Goal: Check status: Check status

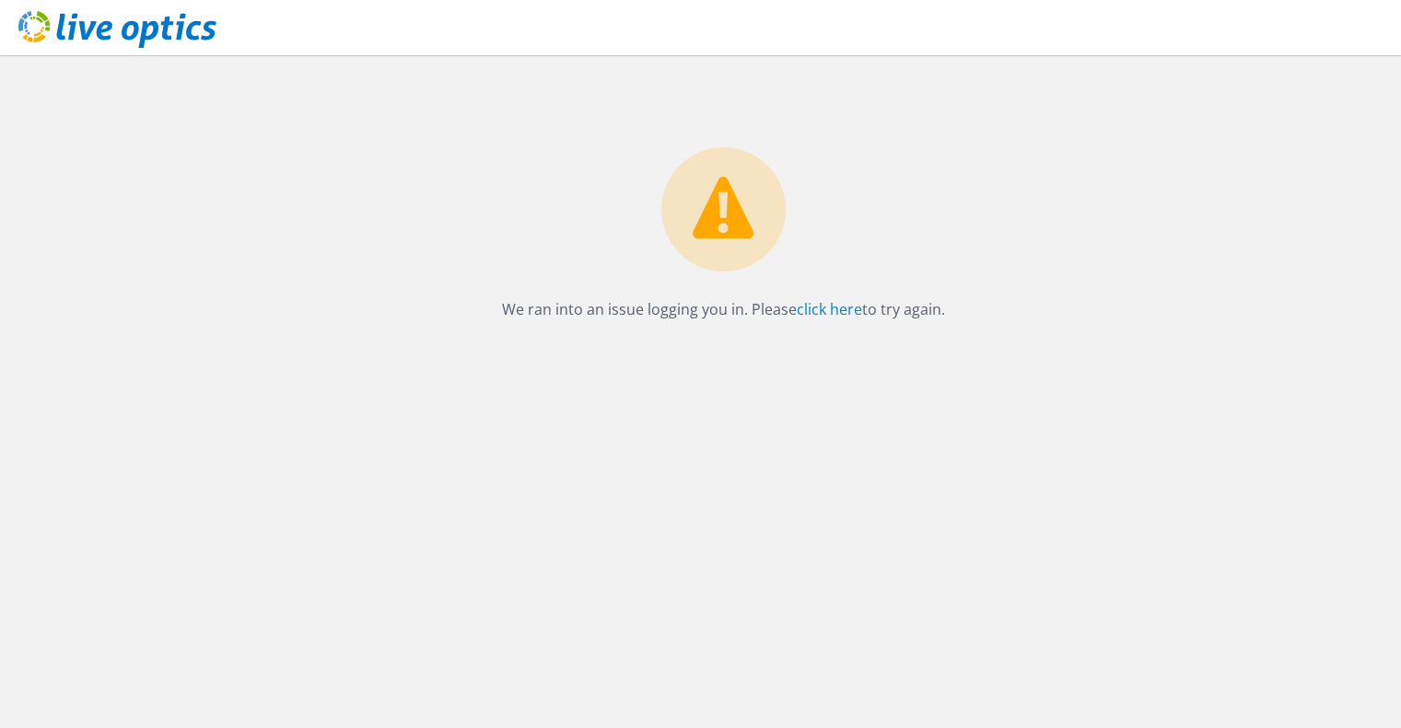
click at [475, 228] on div "We ran into an issue logging you in. Please click here to try again." at bounding box center [723, 188] width 1355 height 267
click at [830, 314] on link "click here" at bounding box center [829, 309] width 65 height 20
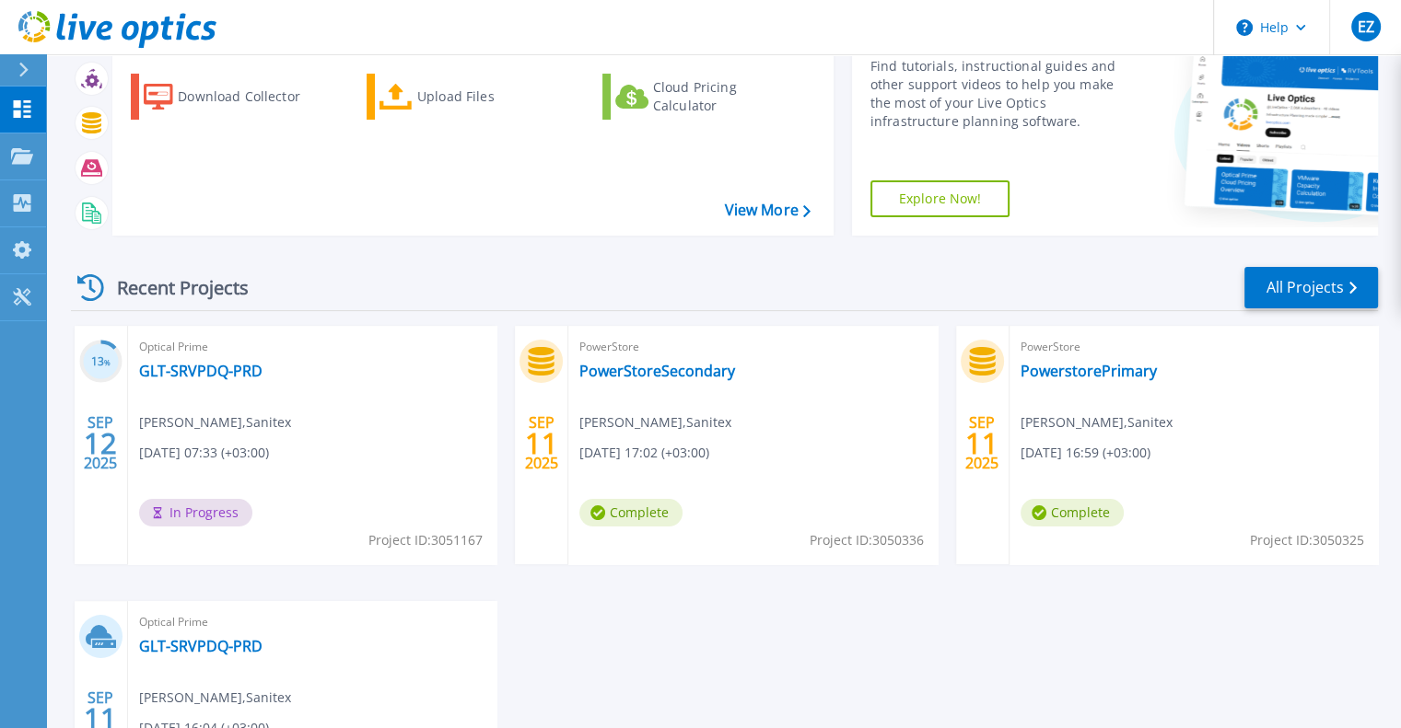
scroll to position [184, 0]
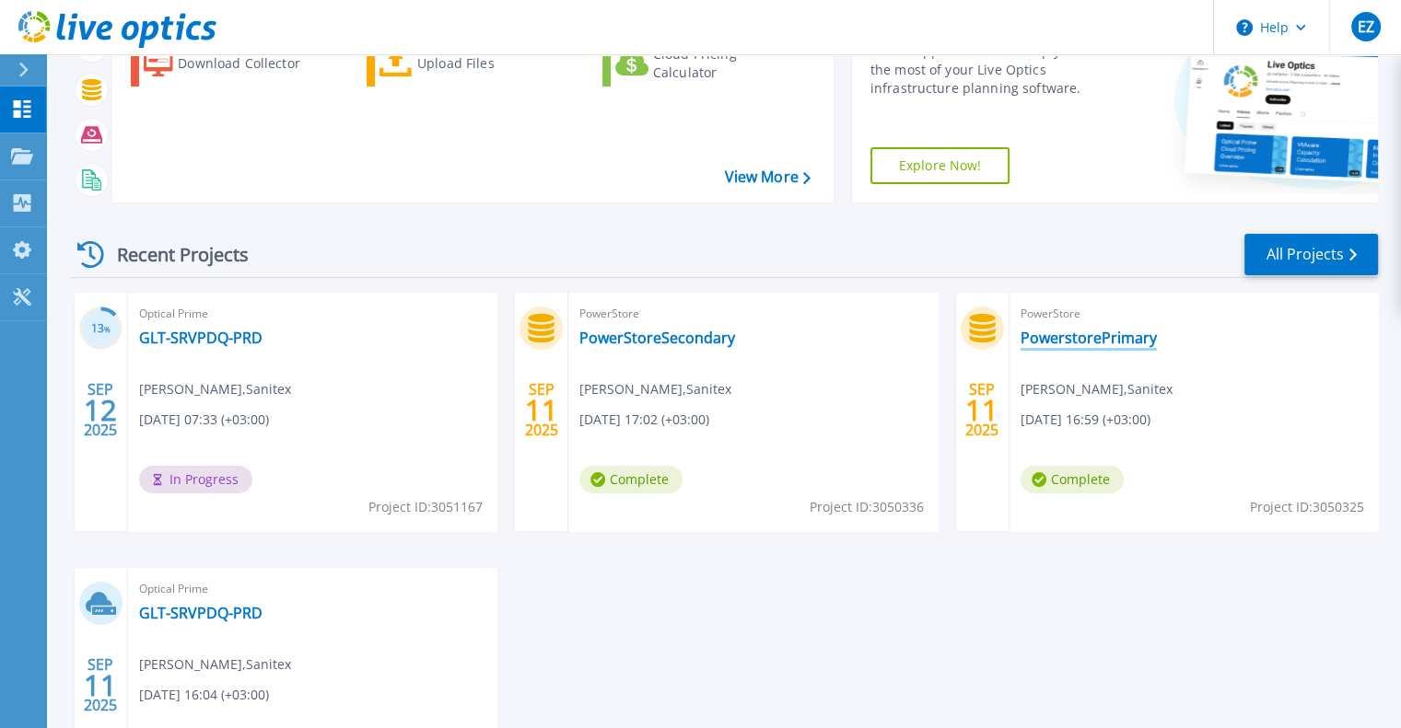
click at [1103, 338] on link "PowerstorePrimary" at bounding box center [1088, 338] width 136 height 18
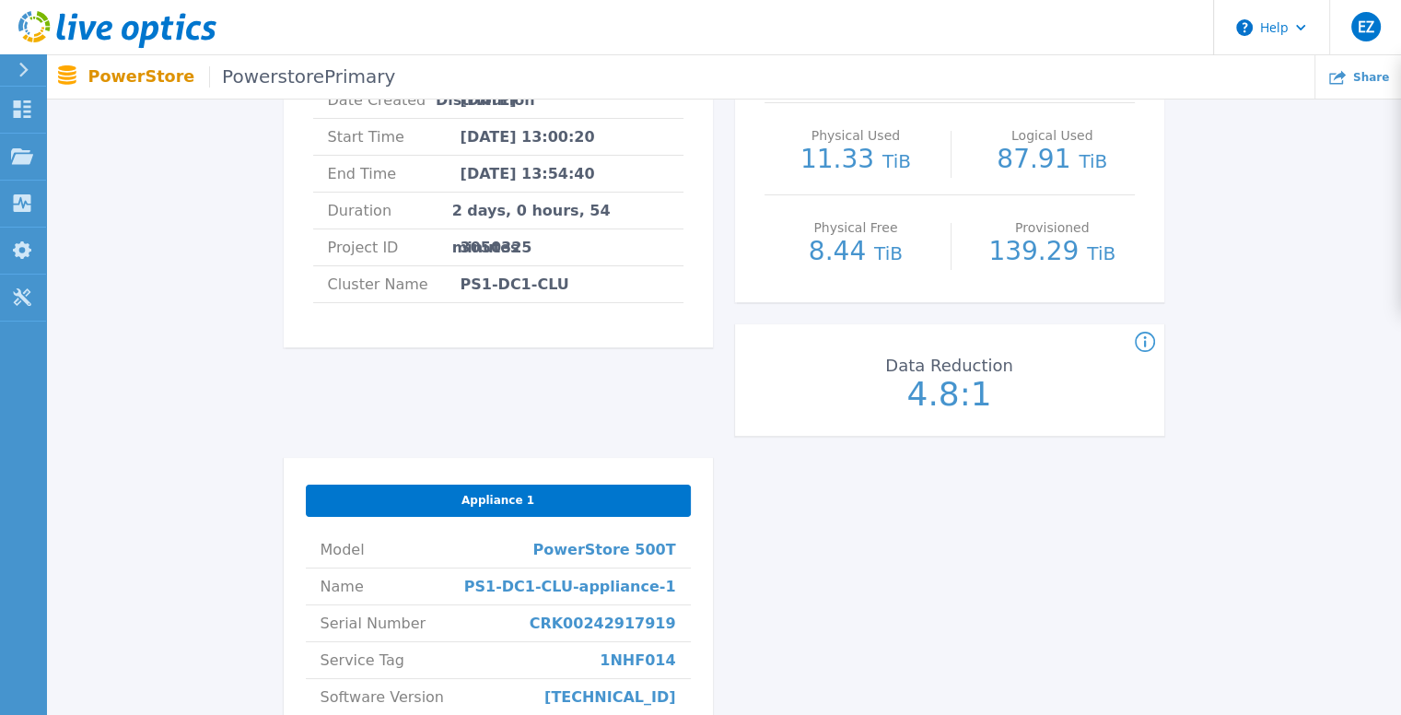
scroll to position [151, 0]
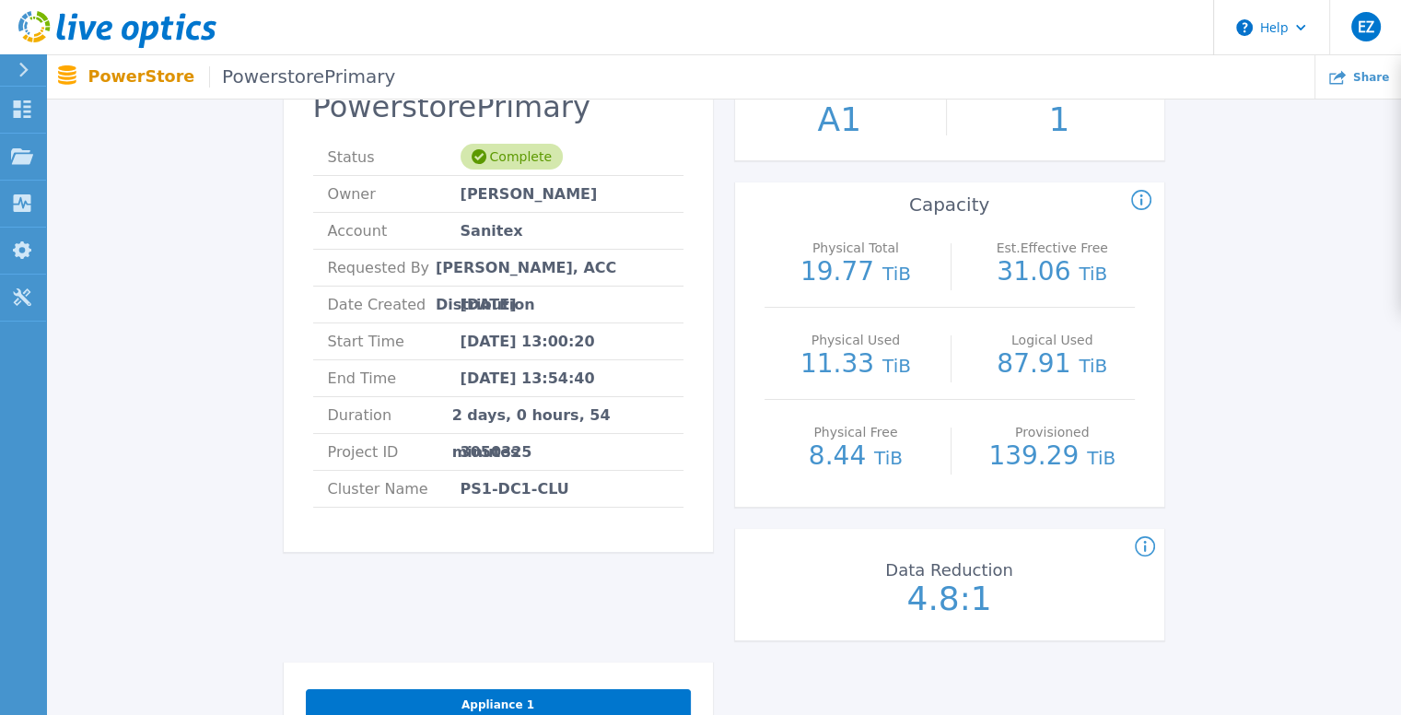
click at [307, 69] on span "PowerstorePrimary" at bounding box center [302, 76] width 186 height 21
click at [246, 77] on span "PowerstorePrimary" at bounding box center [302, 76] width 186 height 21
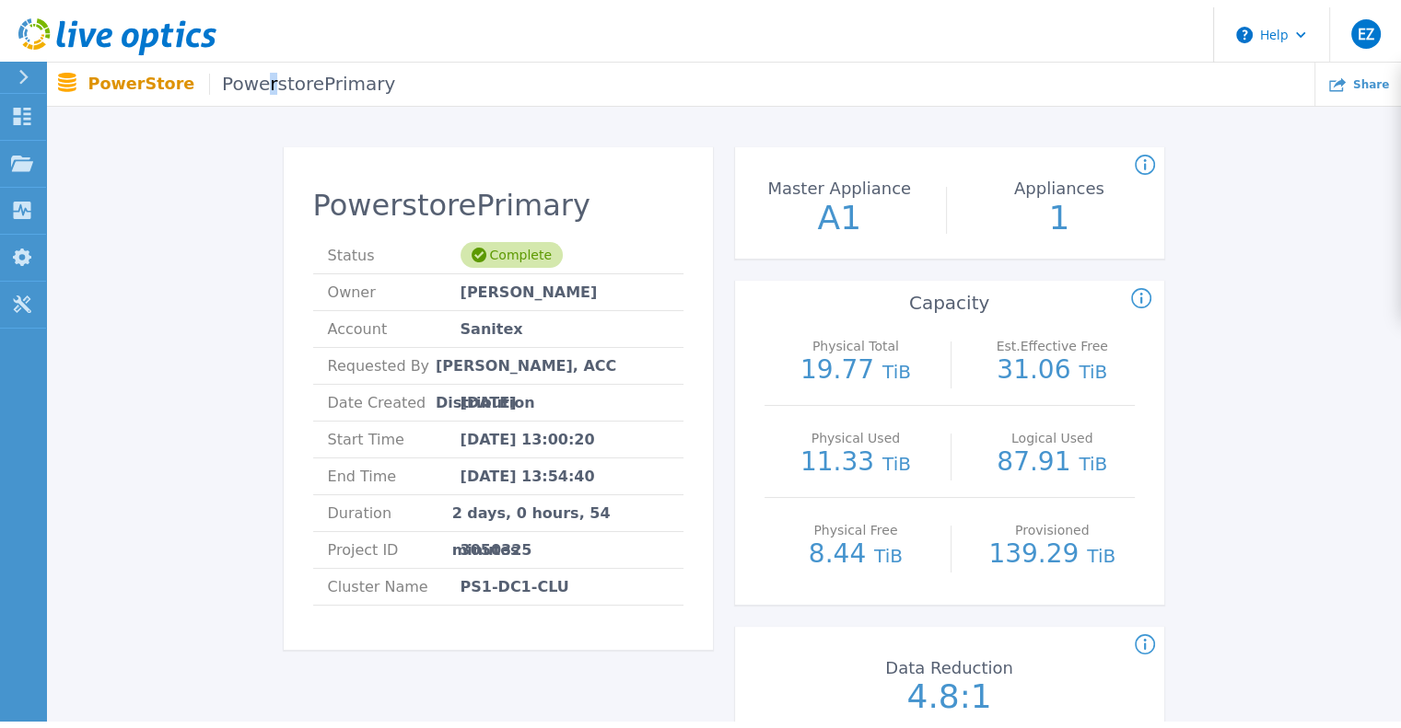
scroll to position [0, 0]
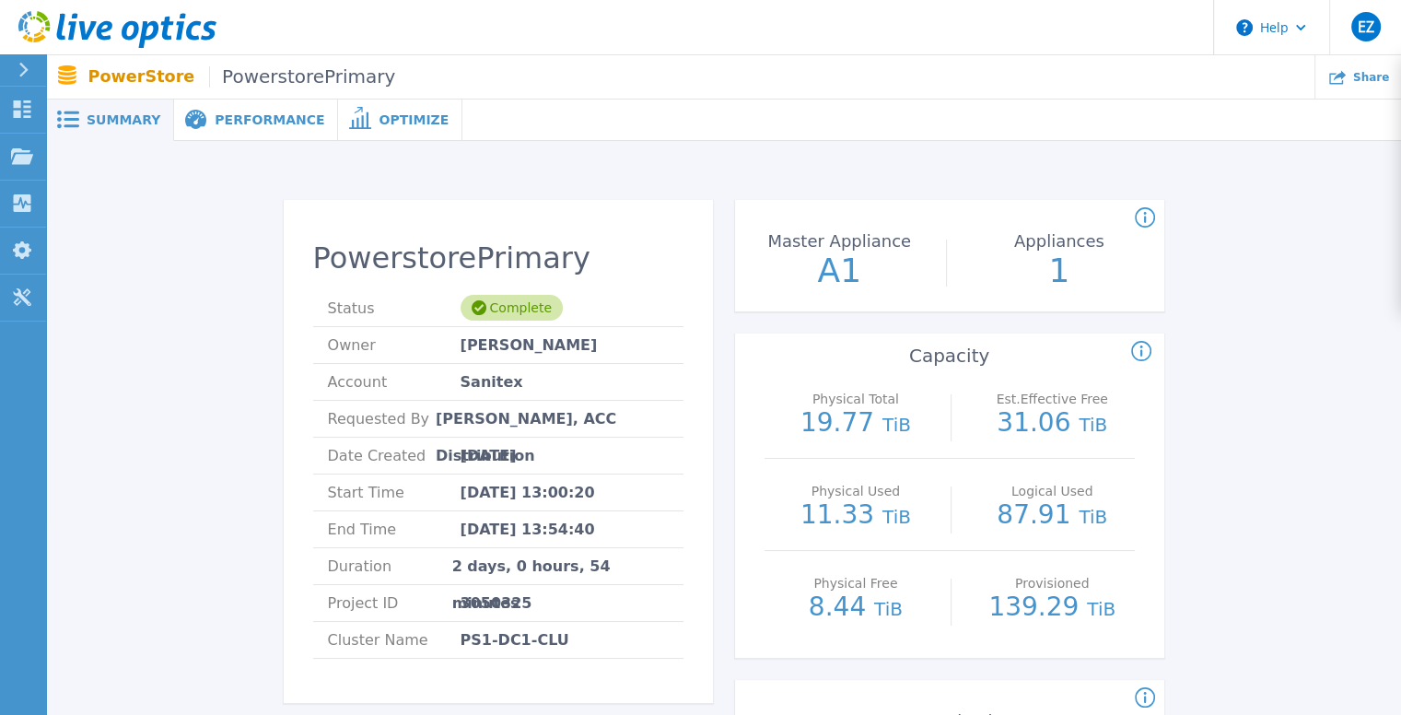
click at [249, 118] on span "Performance" at bounding box center [270, 119] width 110 height 13
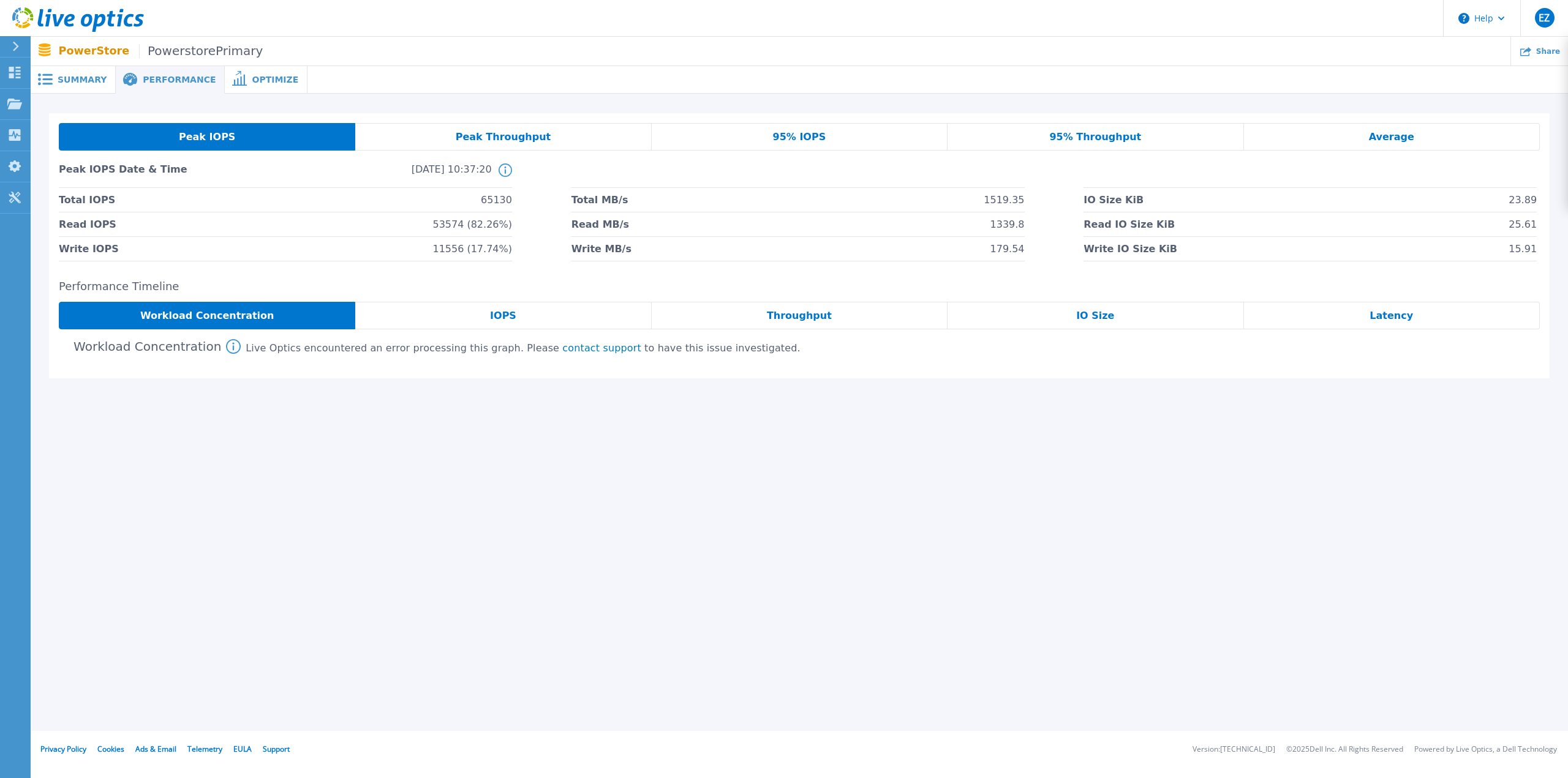
click at [176, 76] on span "Performance" at bounding box center [180, 79] width 73 height 9
click at [504, 138] on span "Peak Throughput" at bounding box center [504, 137] width 96 height 10
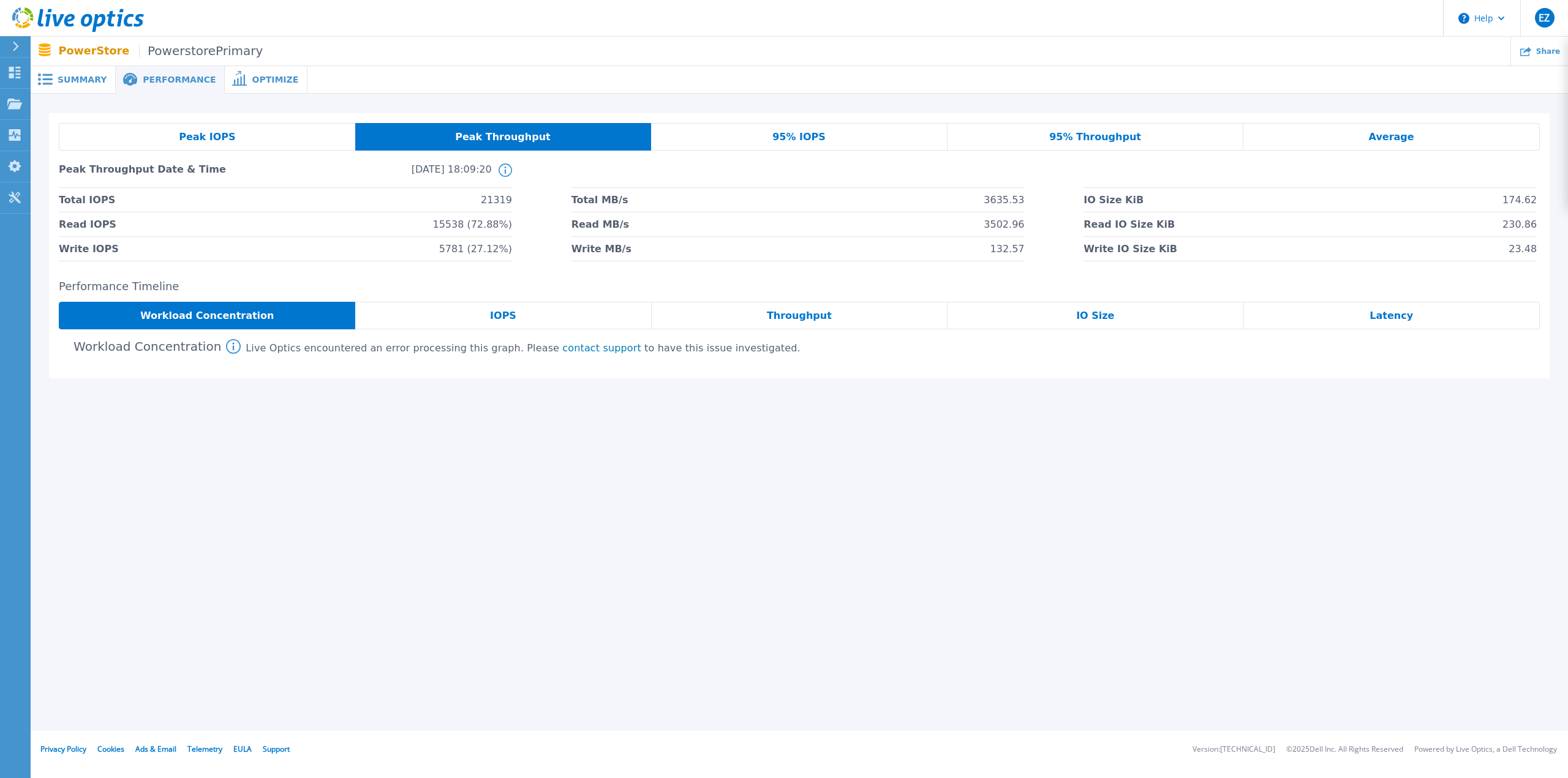
click at [763, 136] on div "95% IOPS" at bounding box center [800, 136] width 297 height 27
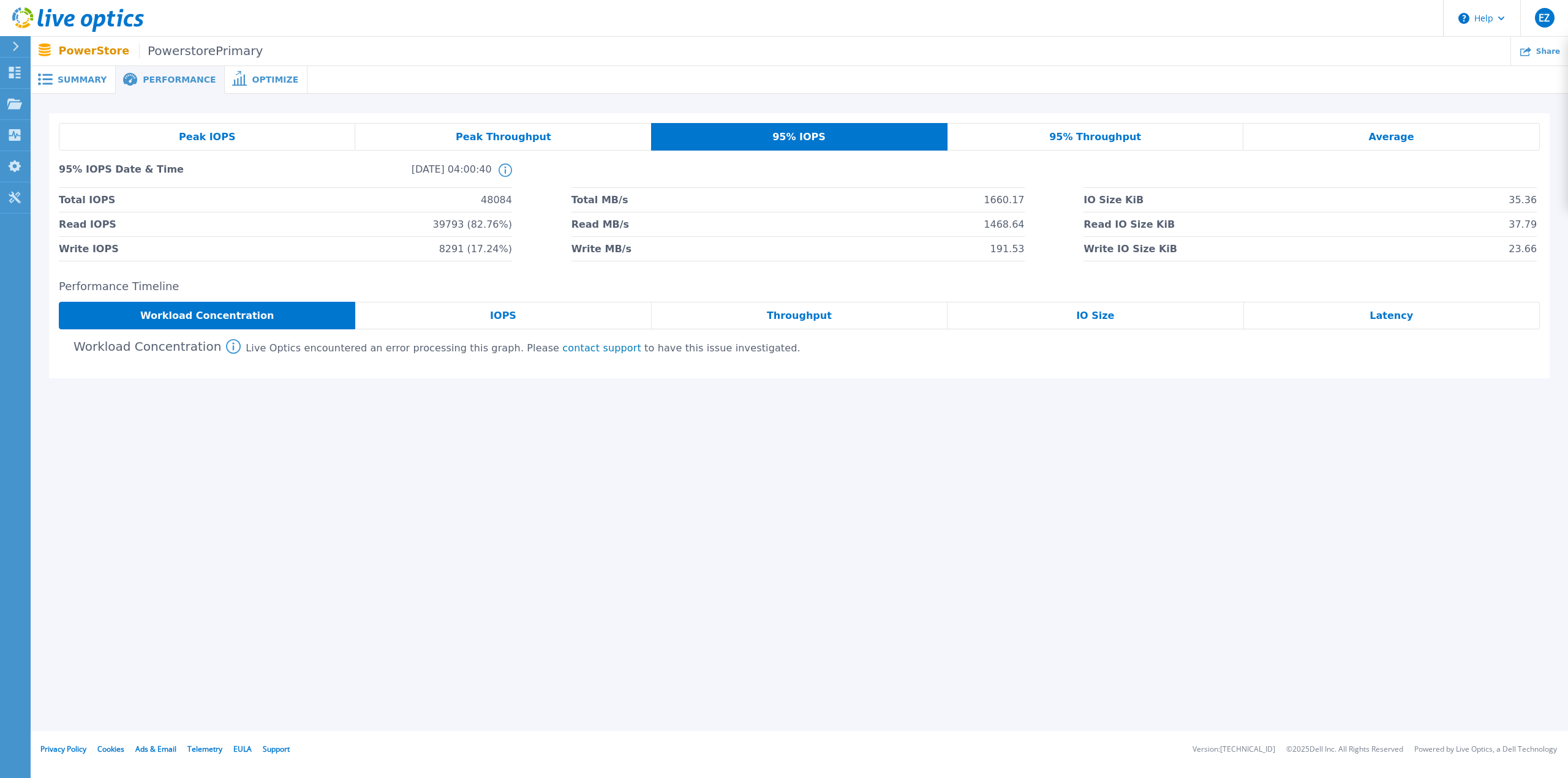
drag, startPoint x: 1098, startPoint y: 136, endPoint x: 1105, endPoint y: 137, distance: 7.1
click at [931, 137] on span "95% Throughput" at bounding box center [1095, 137] width 92 height 10
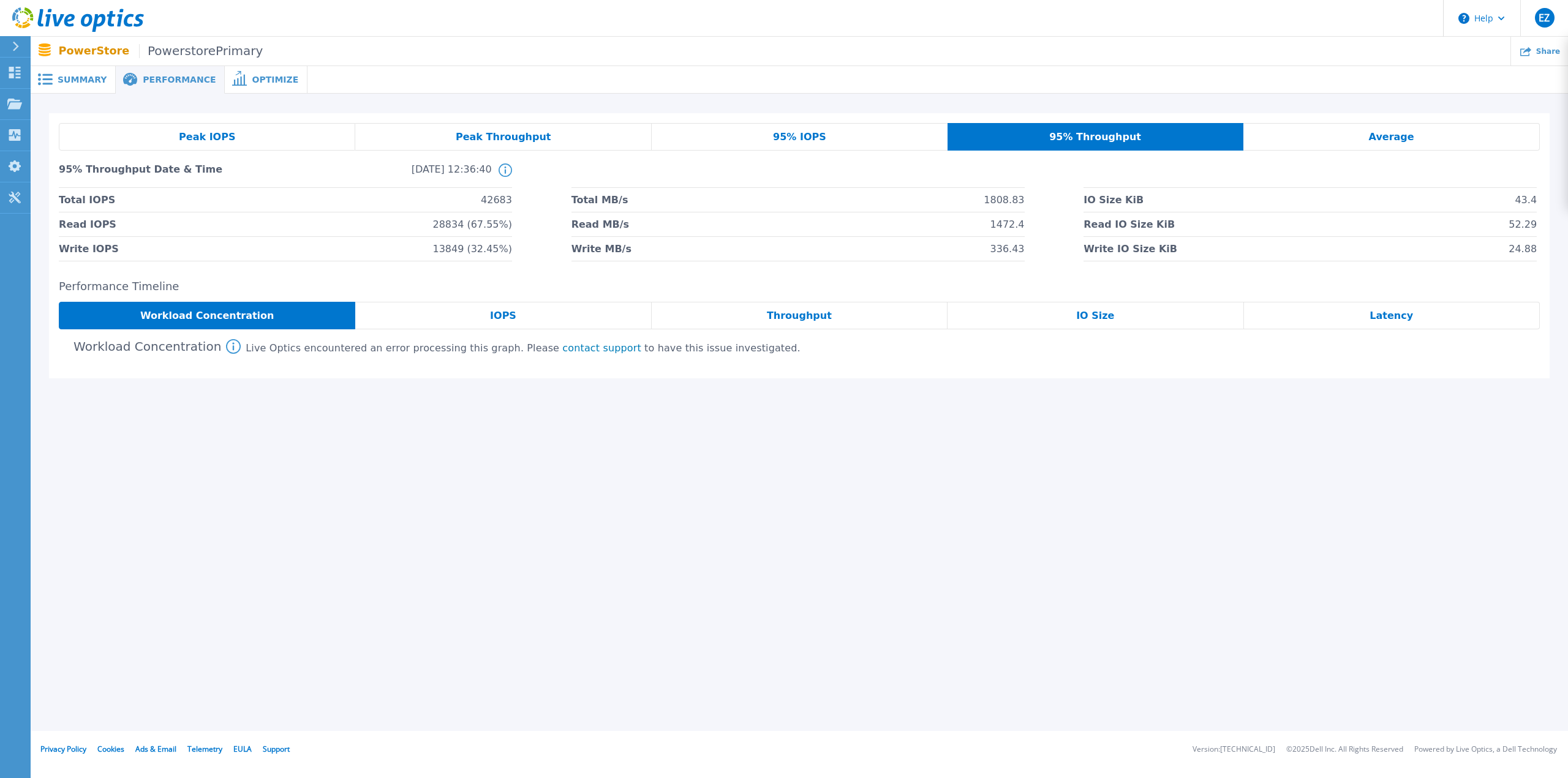
click at [931, 135] on div "Average" at bounding box center [1392, 136] width 297 height 27
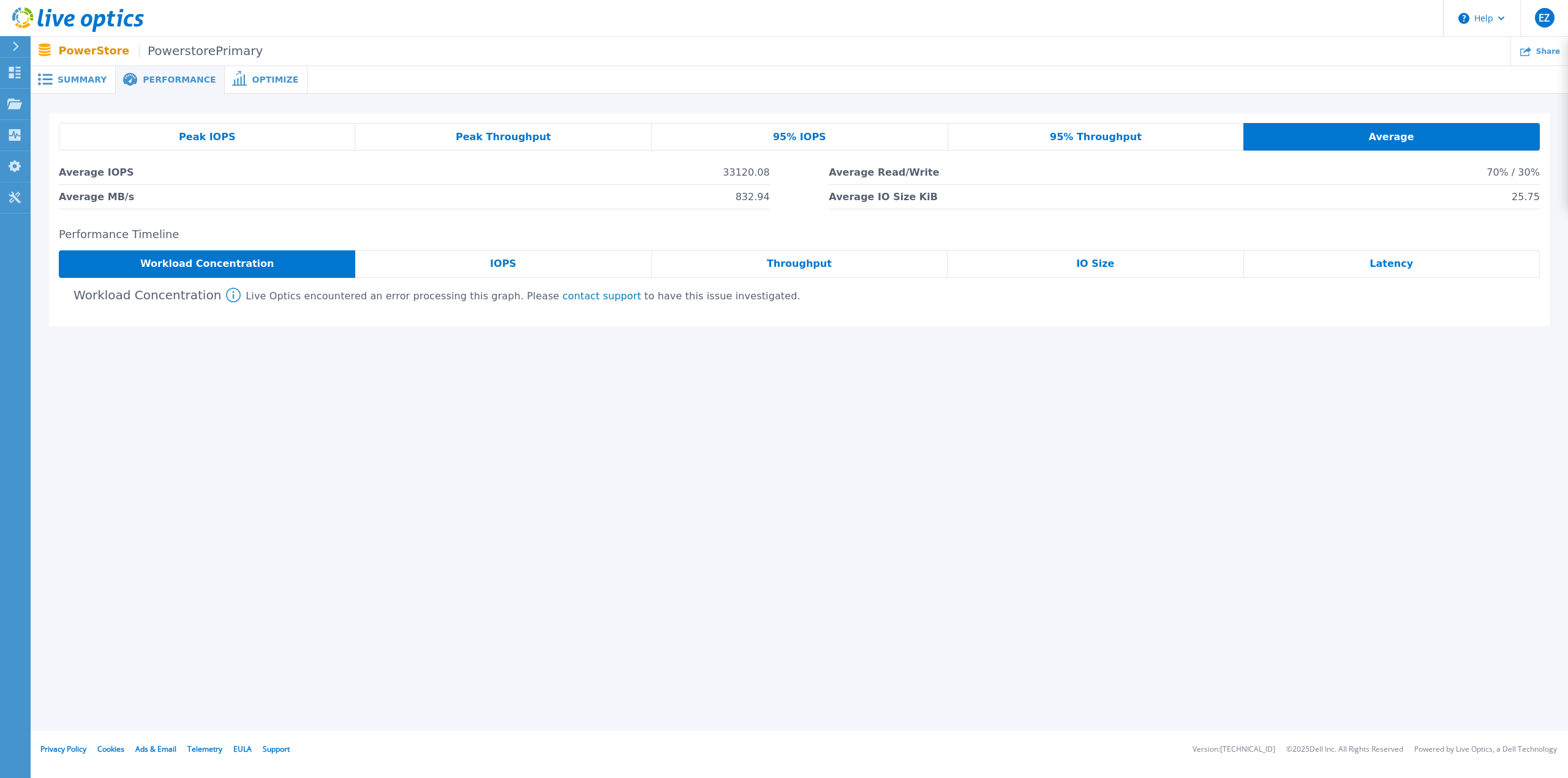
click at [247, 129] on div "Peak IOPS" at bounding box center [207, 136] width 297 height 27
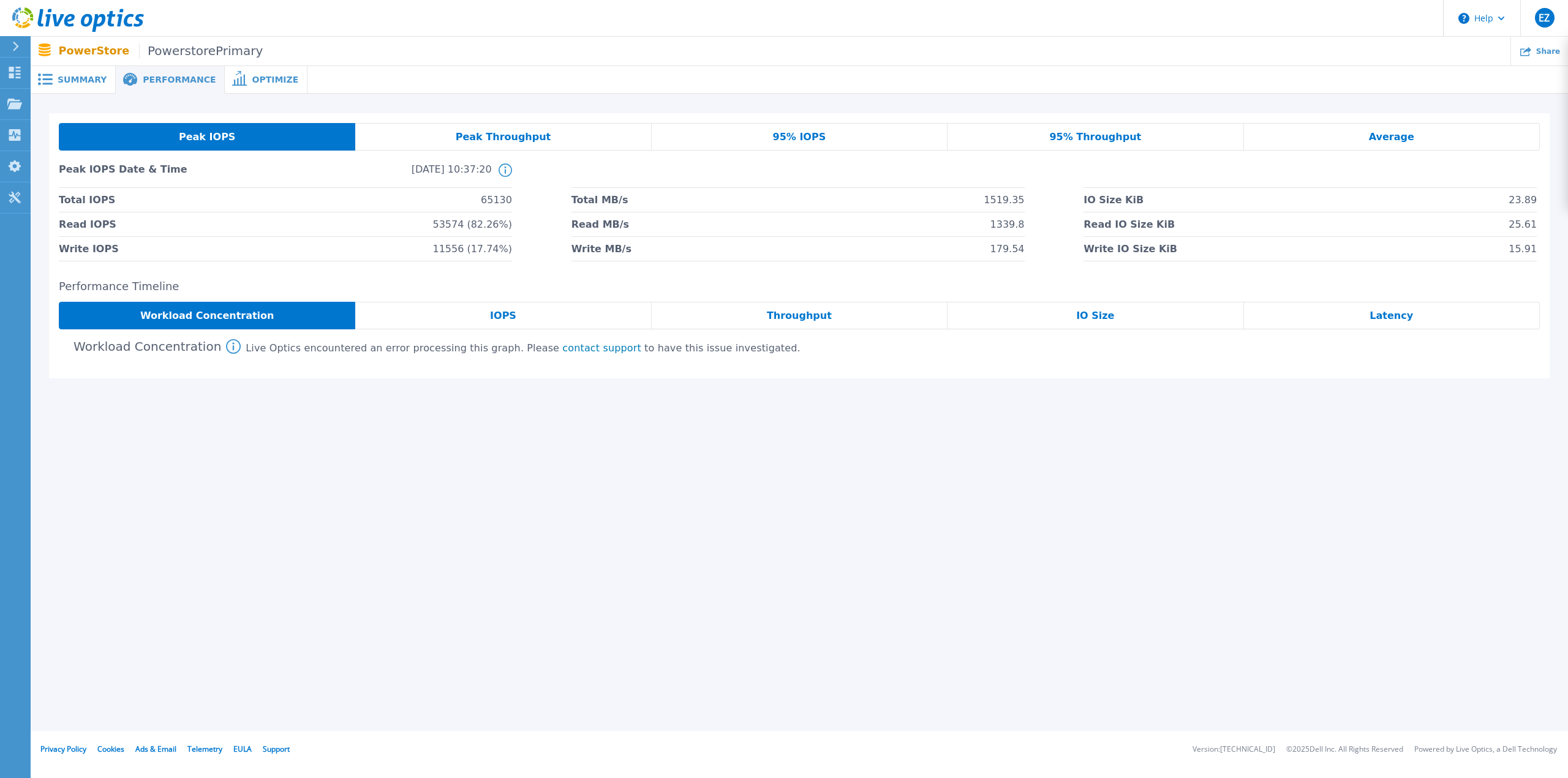
click at [444, 136] on div "Peak Throughput" at bounding box center [503, 136] width 296 height 27
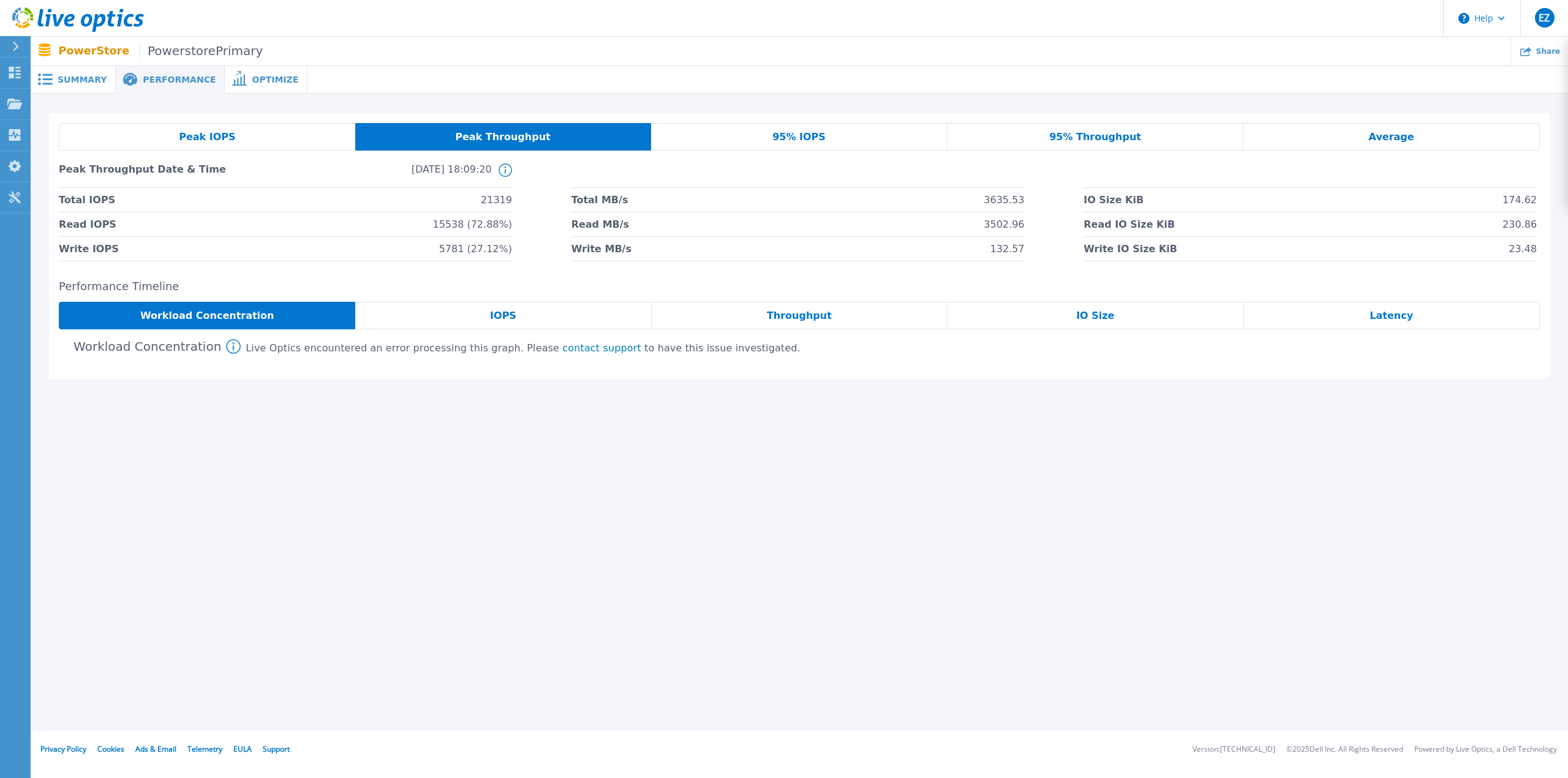
click at [808, 139] on span "95% IOPS" at bounding box center [799, 137] width 53 height 10
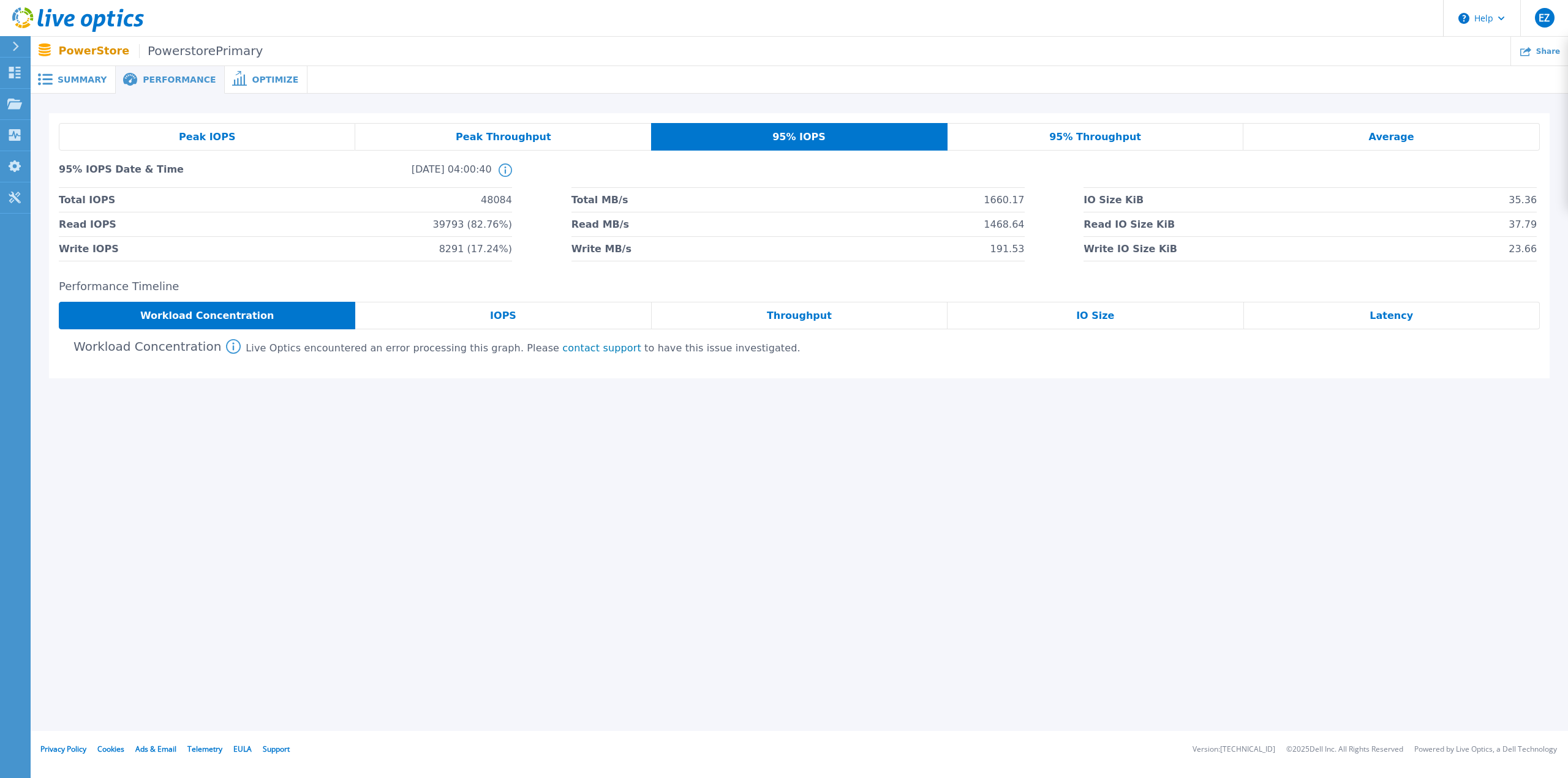
click at [931, 132] on span "95% Throughput" at bounding box center [1095, 137] width 92 height 10
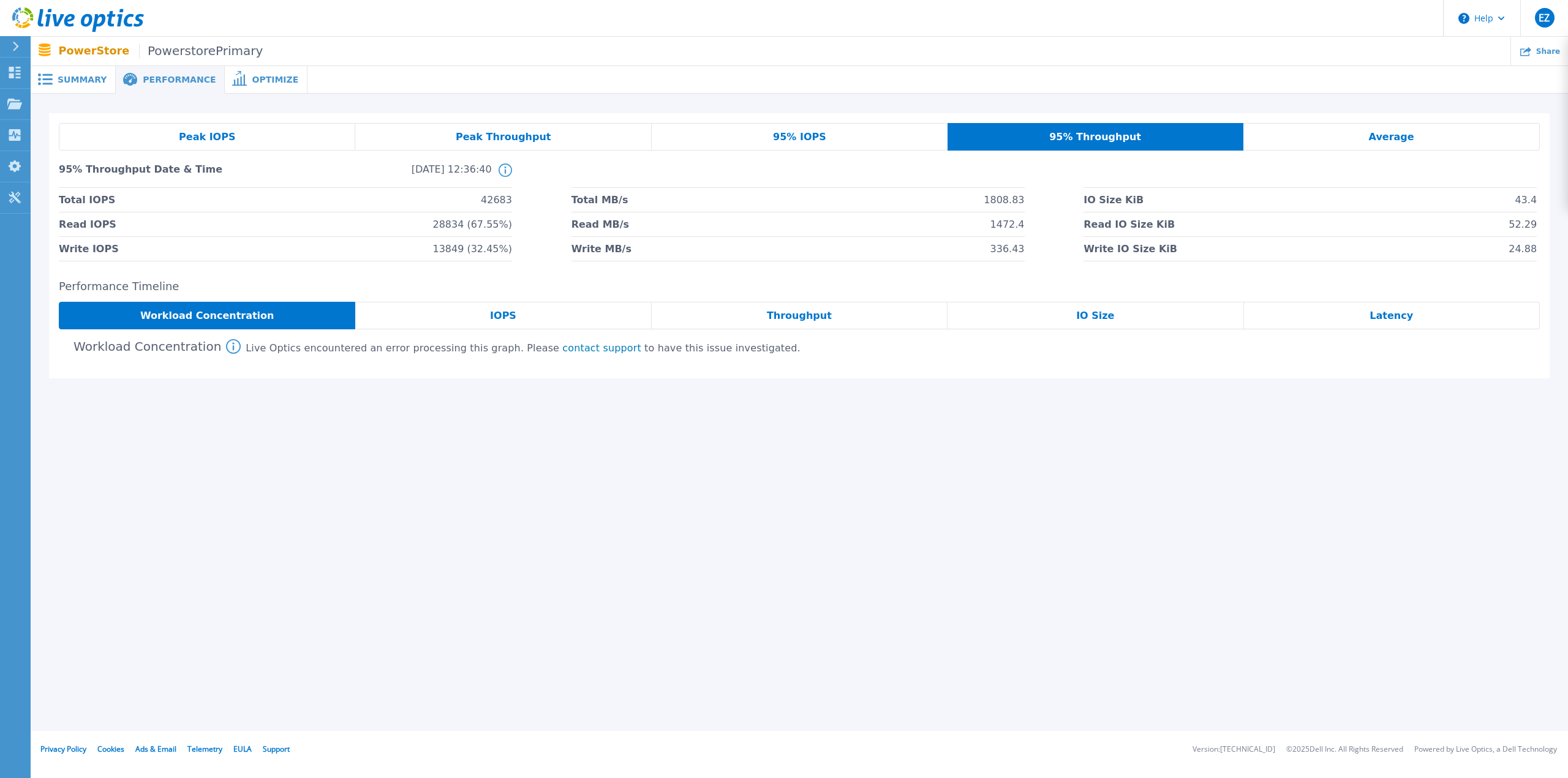
click at [931, 132] on div "Average" at bounding box center [1392, 136] width 297 height 27
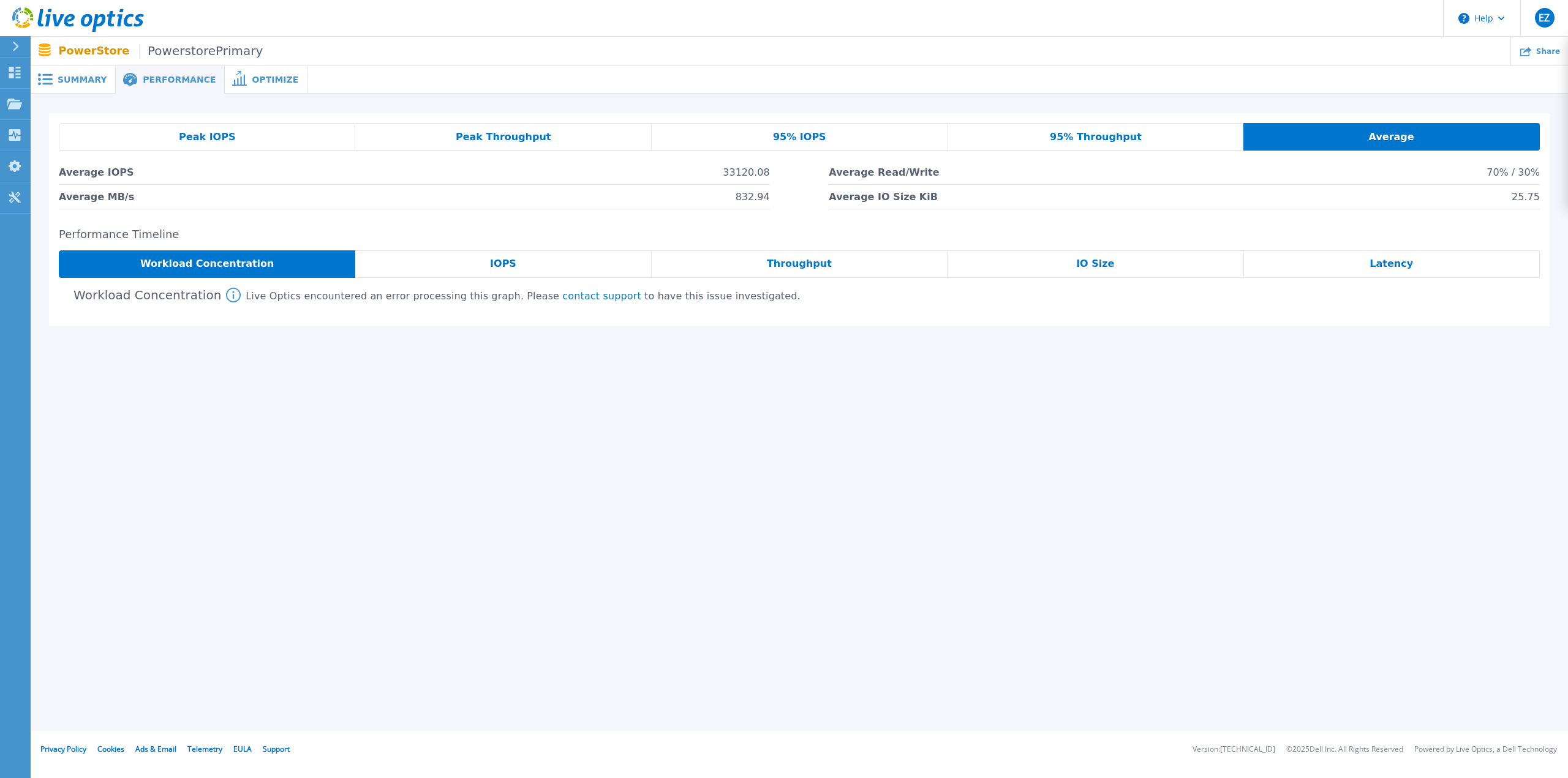
click at [572, 270] on div "IOPS" at bounding box center [503, 264] width 296 height 27
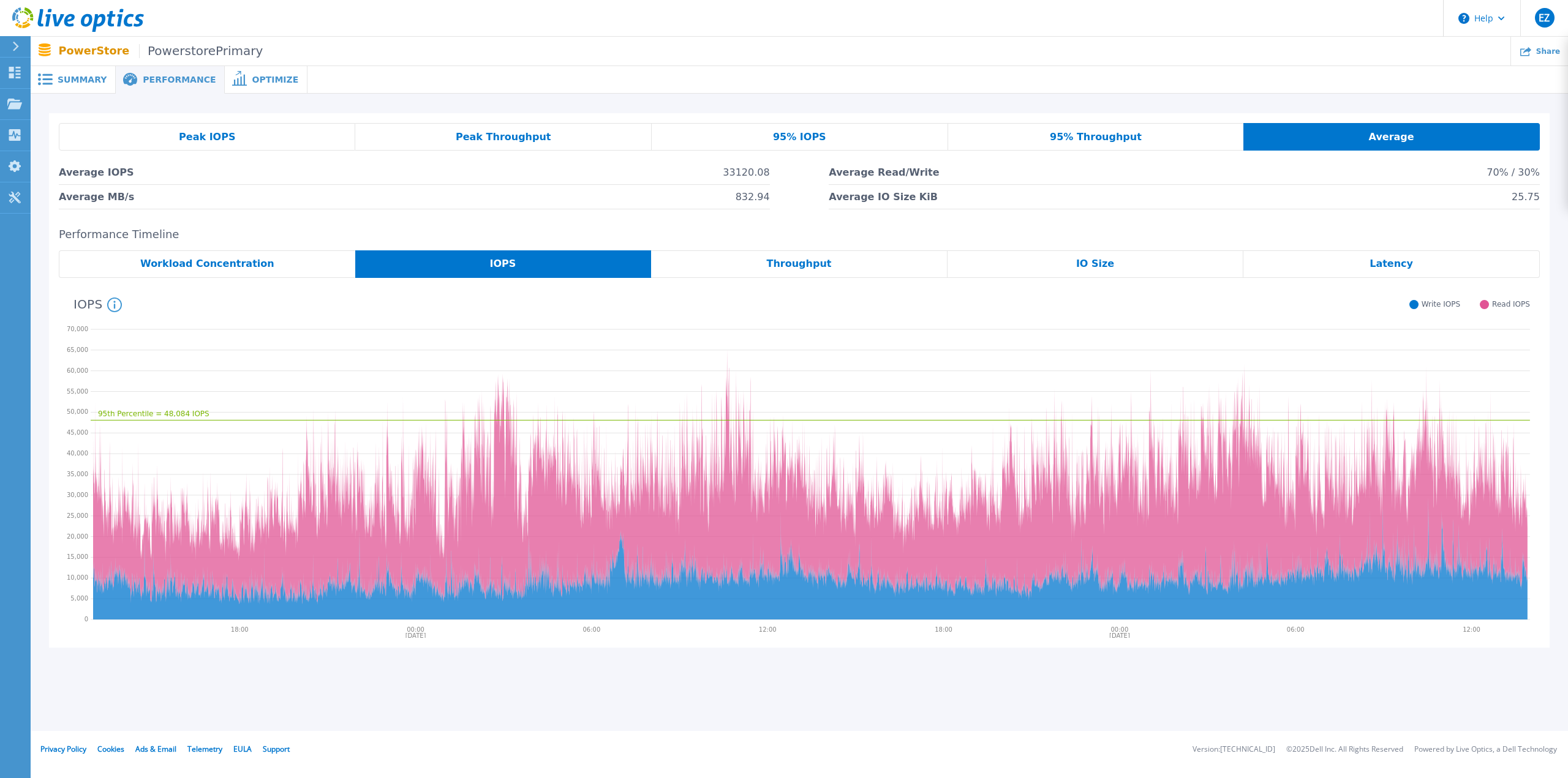
click at [804, 259] on span "Throughput" at bounding box center [800, 264] width 65 height 10
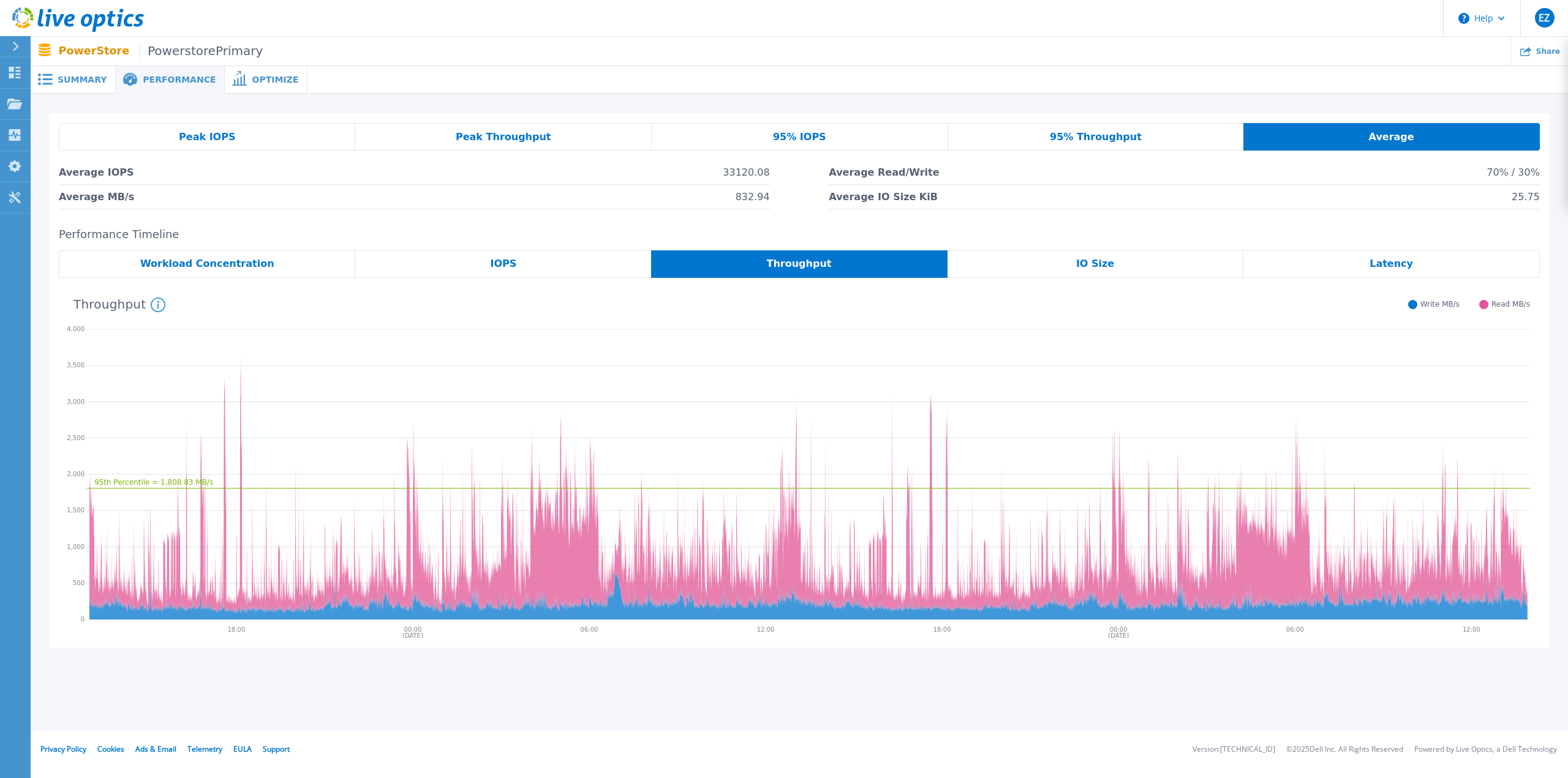
click at [931, 263] on div "IO Size" at bounding box center [1096, 264] width 297 height 27
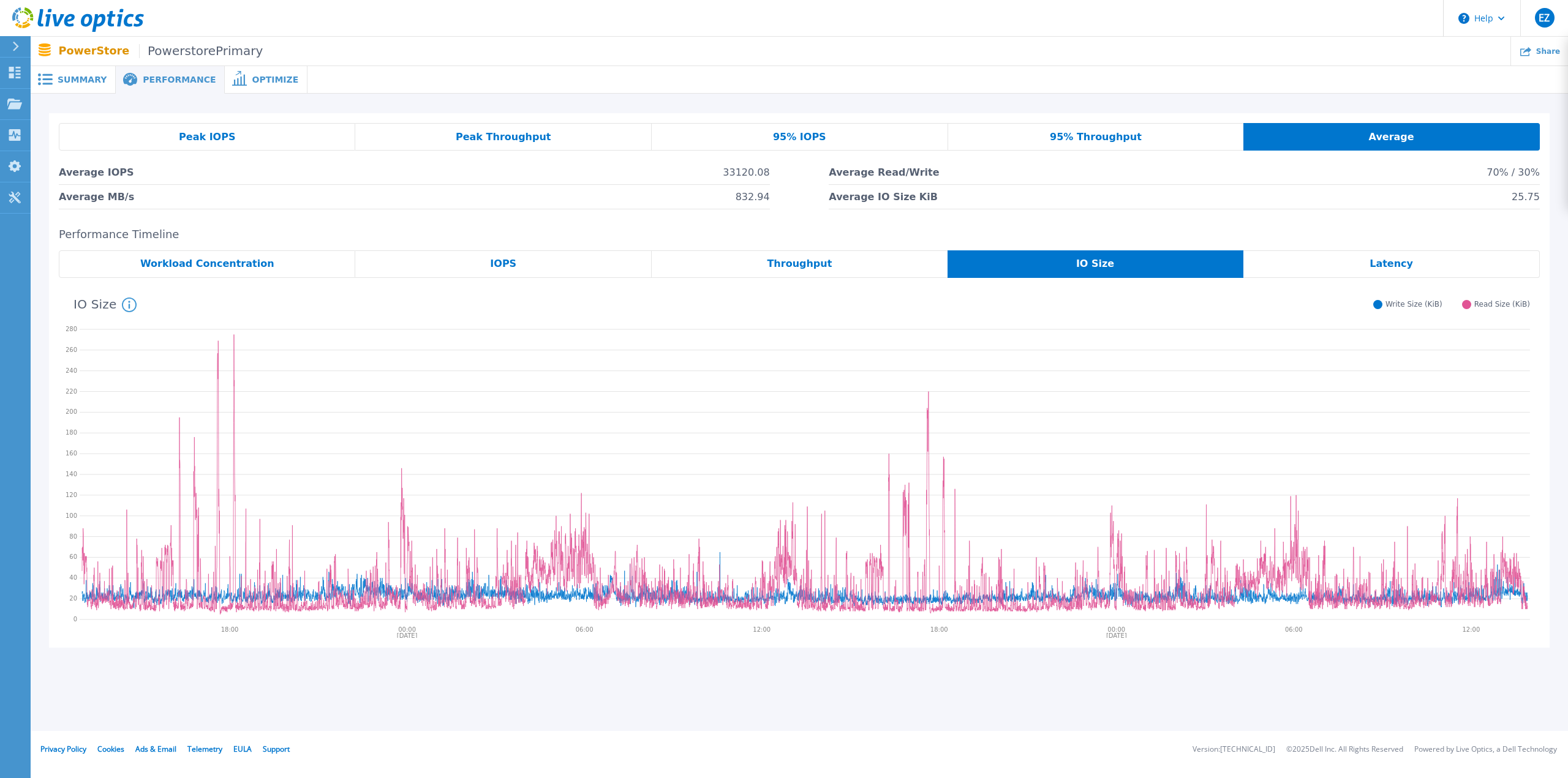
click at [931, 267] on div "Latency" at bounding box center [1392, 264] width 297 height 27
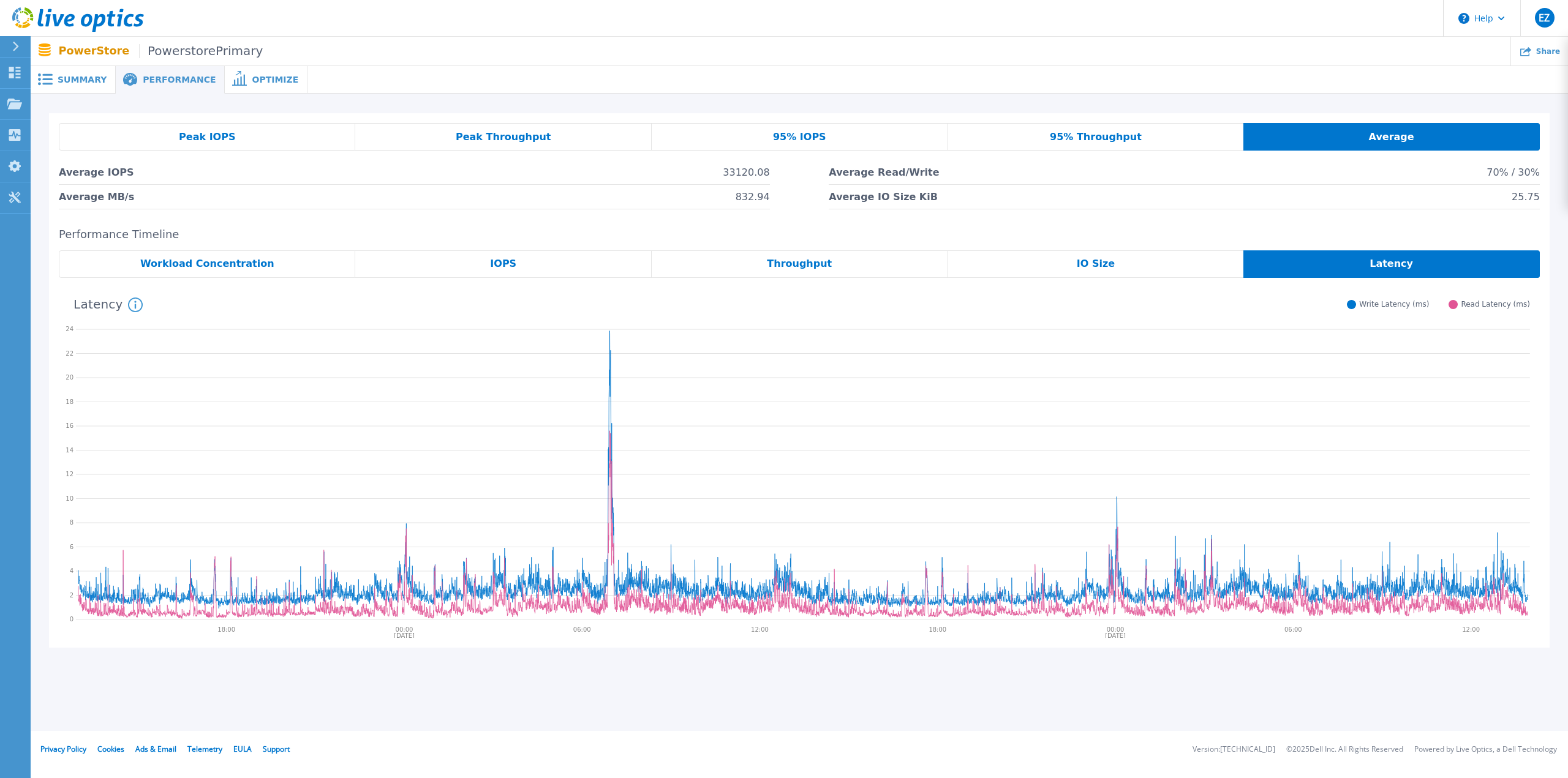
click at [931, 137] on span "95% Throughput" at bounding box center [1096, 137] width 92 height 10
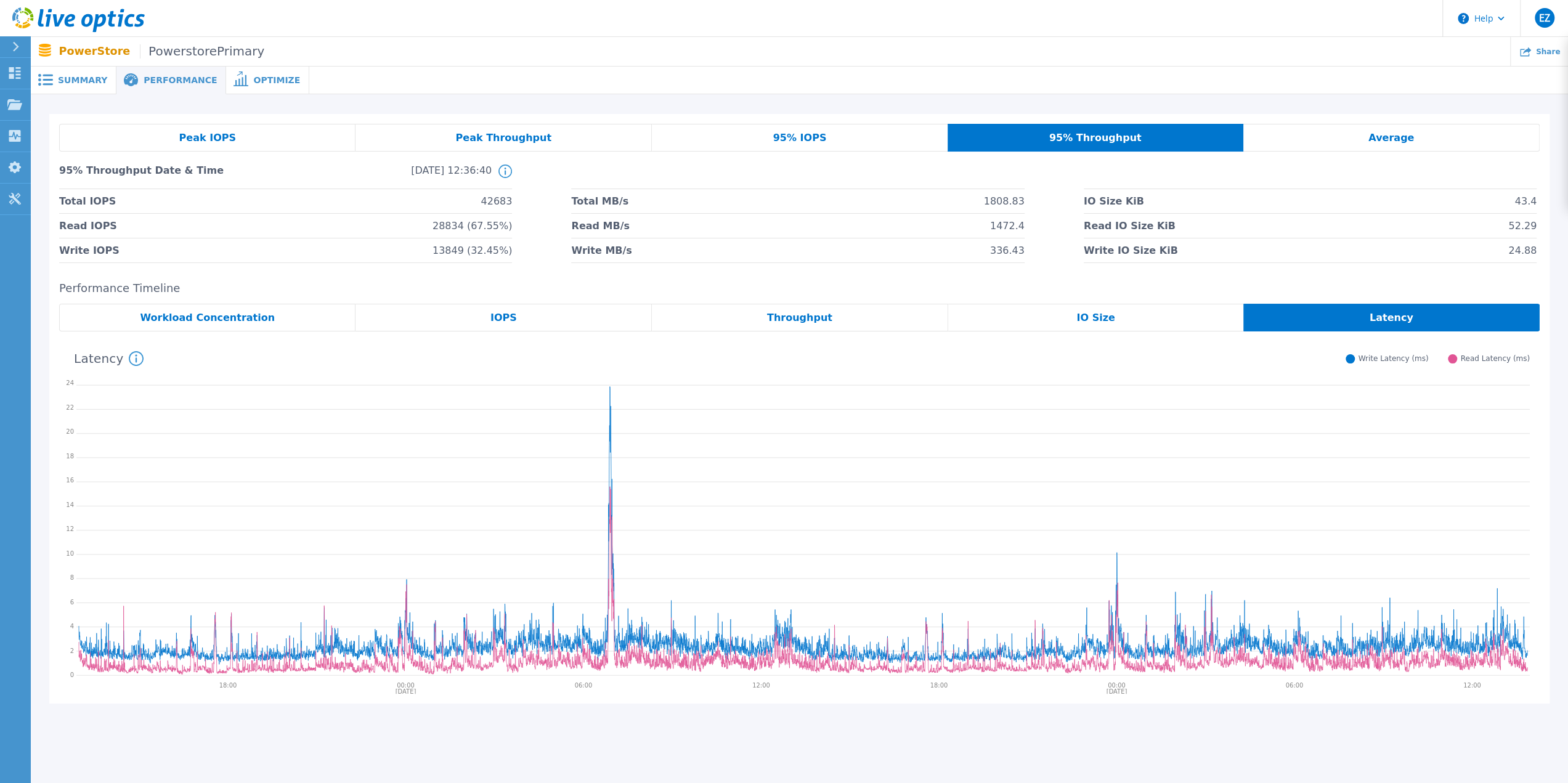
click at [937, 134] on div "Average" at bounding box center [1391, 137] width 296 height 27
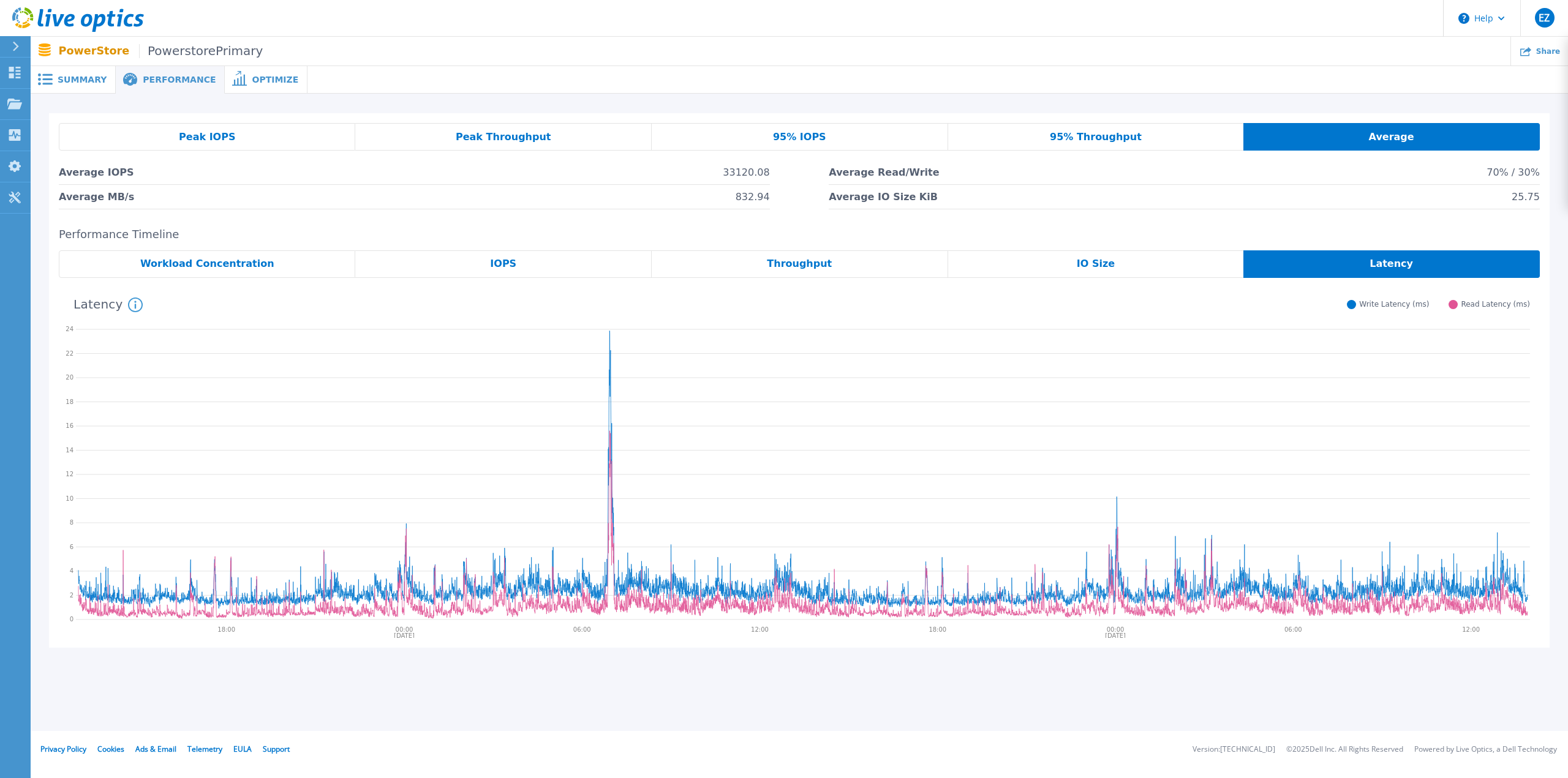
click at [613, 267] on div "IOPS" at bounding box center [504, 264] width 297 height 27
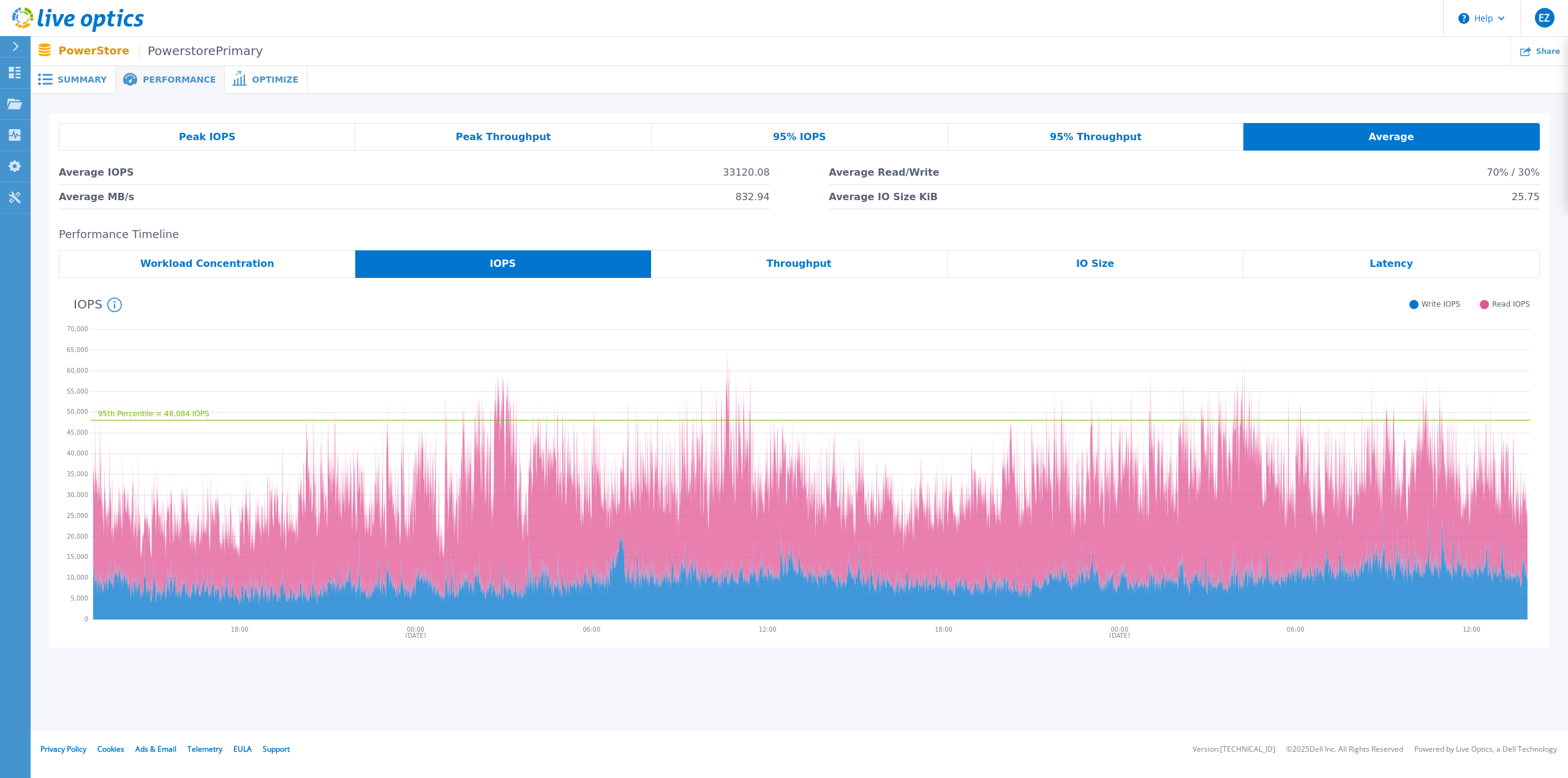
click at [931, 265] on span "Latency" at bounding box center [1391, 264] width 43 height 10
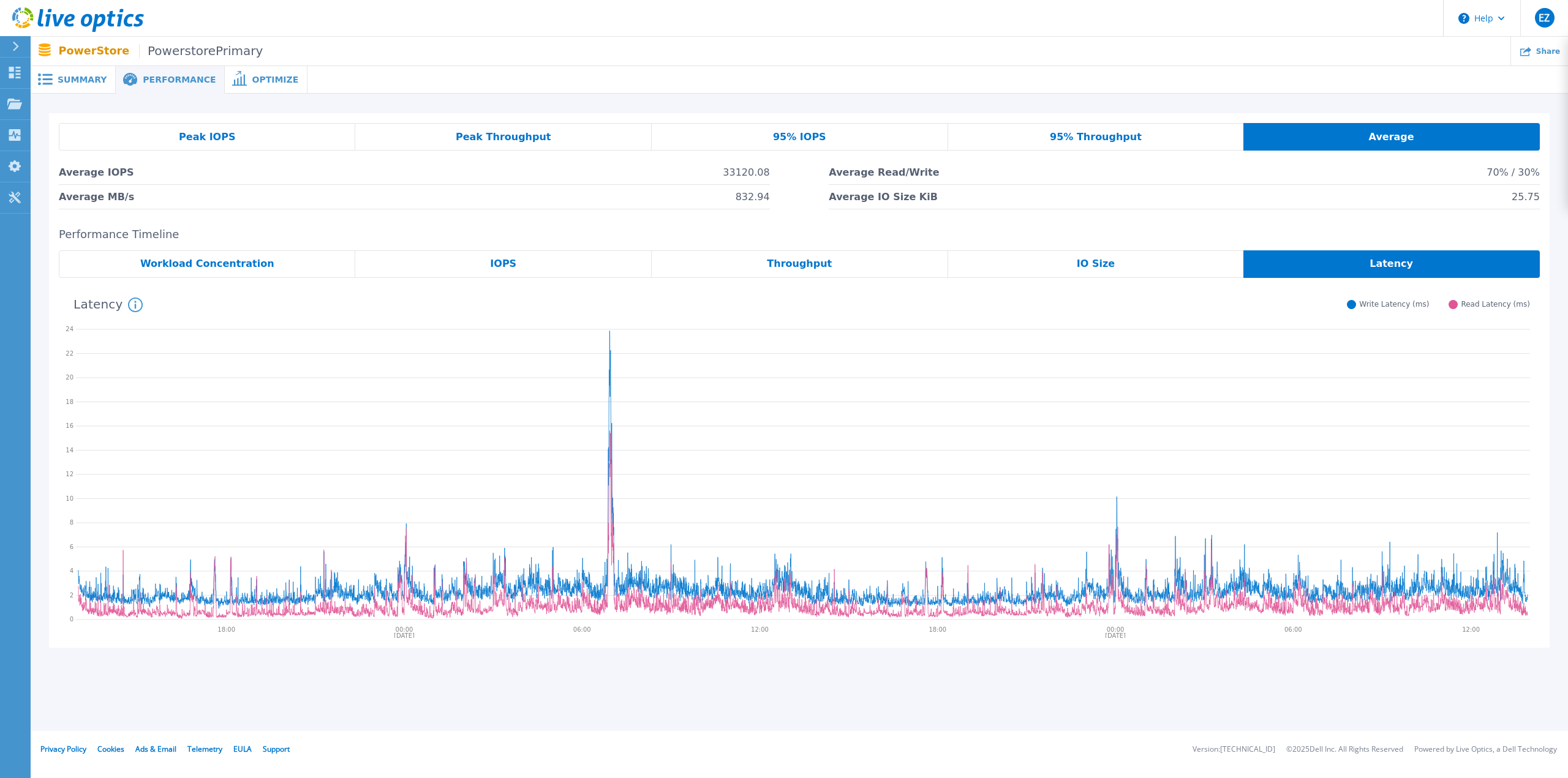
click at [780, 138] on span "95% IOPS" at bounding box center [800, 137] width 53 height 10
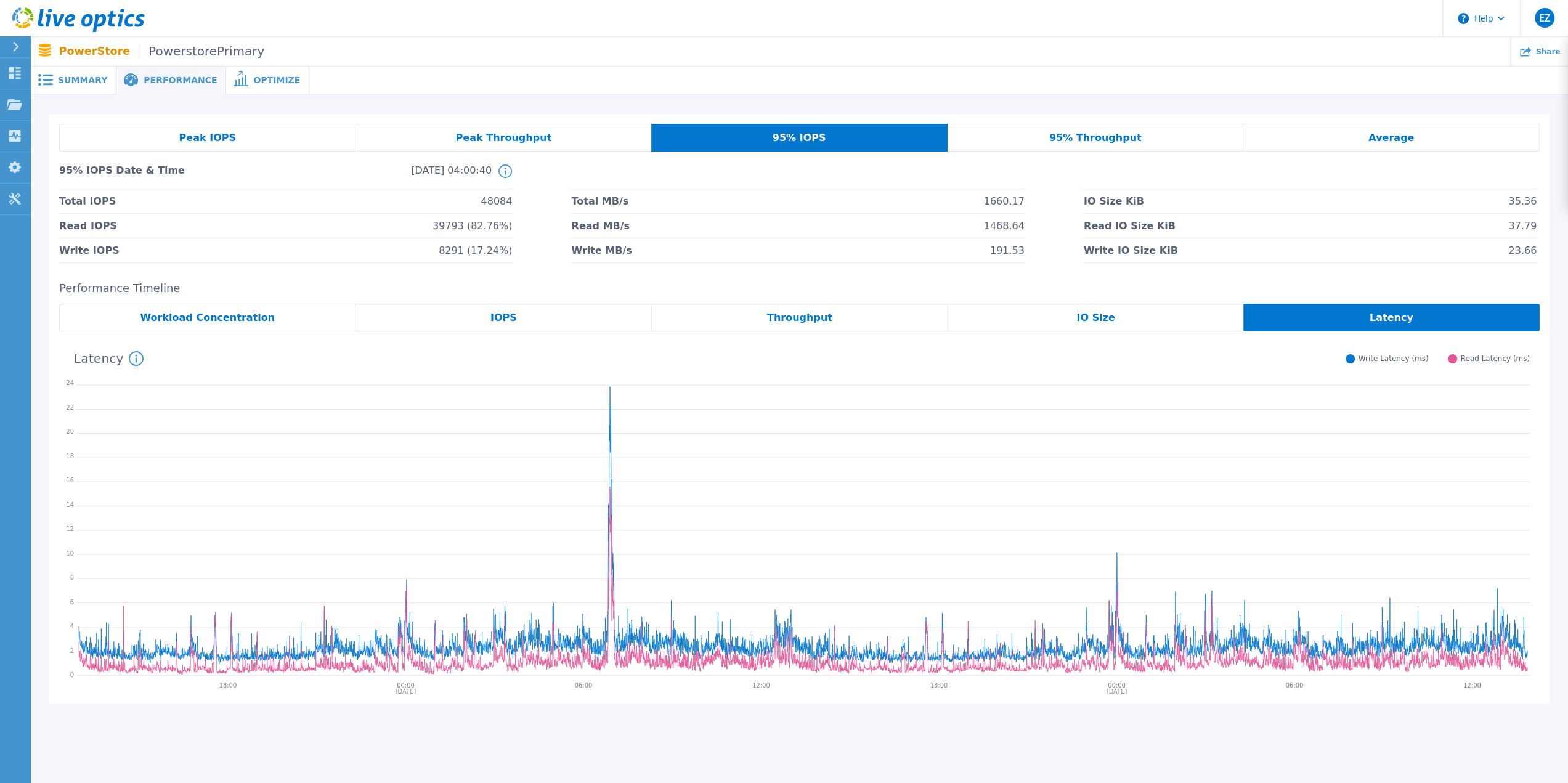
click at [576, 139] on div "Peak Throughput" at bounding box center [503, 137] width 296 height 27
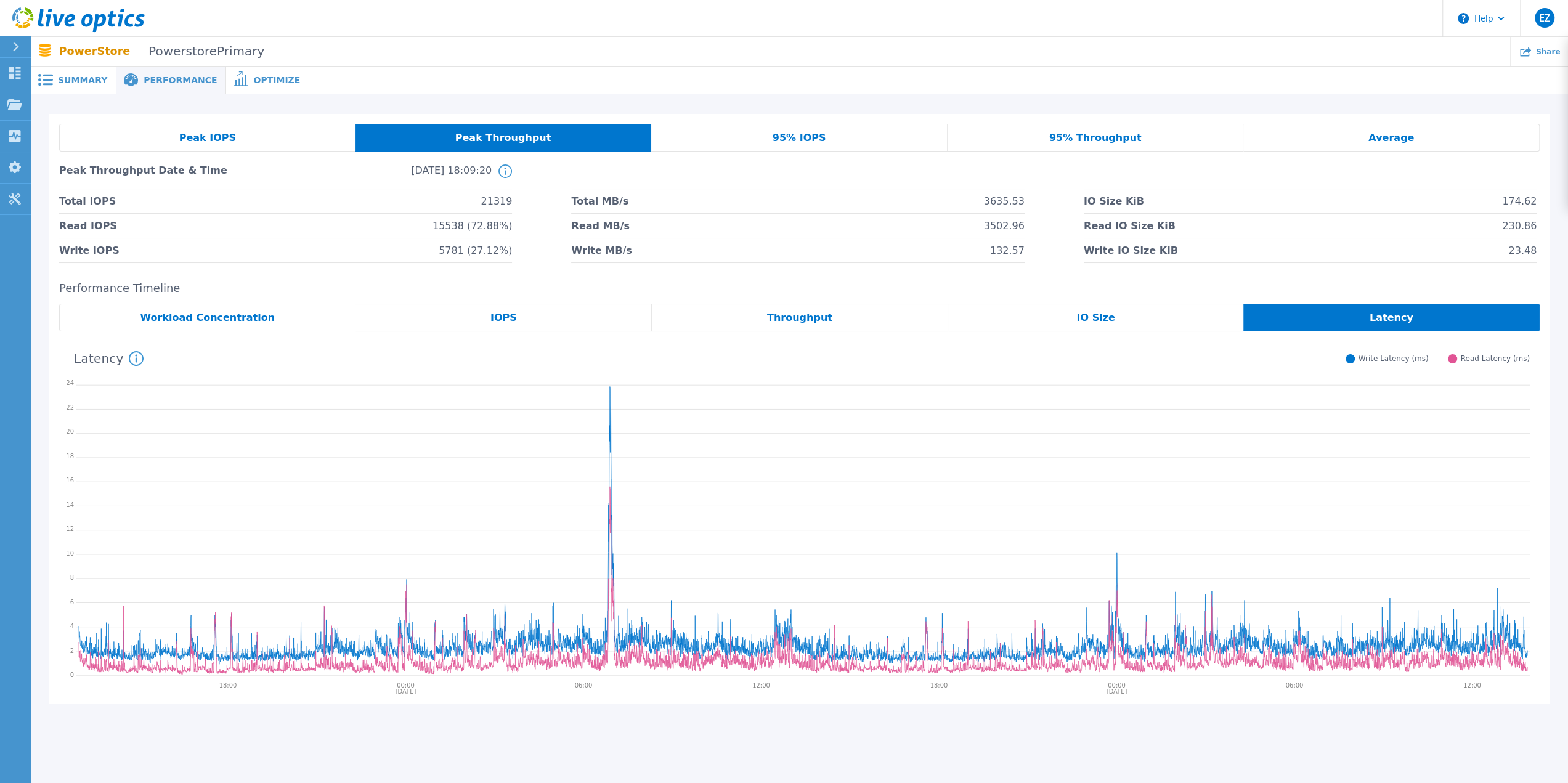
click at [292, 135] on div "Peak IOPS" at bounding box center [207, 137] width 296 height 27
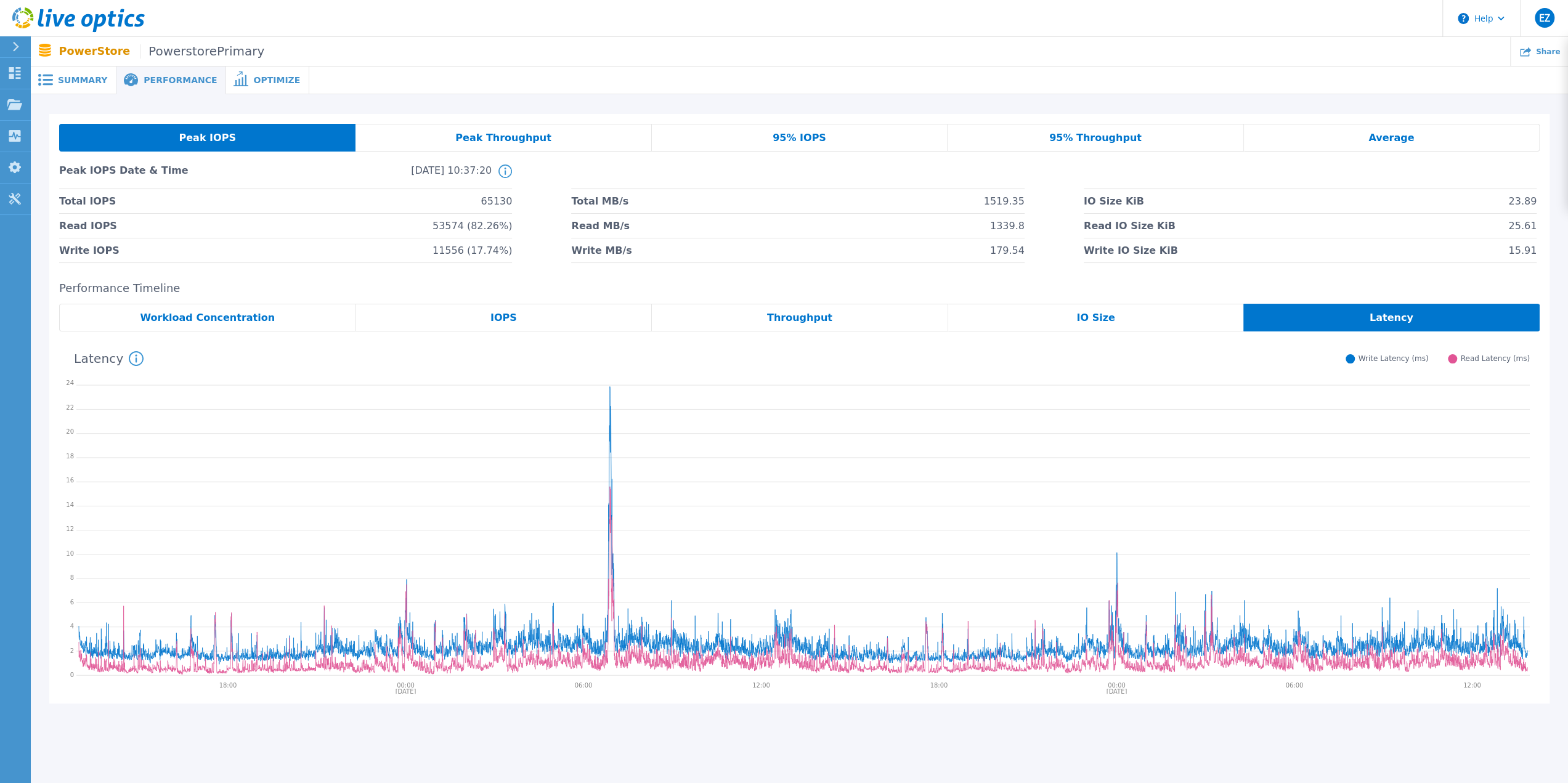
drag, startPoint x: 216, startPoint y: 319, endPoint x: 238, endPoint y: 329, distance: 24.2
click at [216, 320] on span "Workload Concentration" at bounding box center [207, 318] width 135 height 10
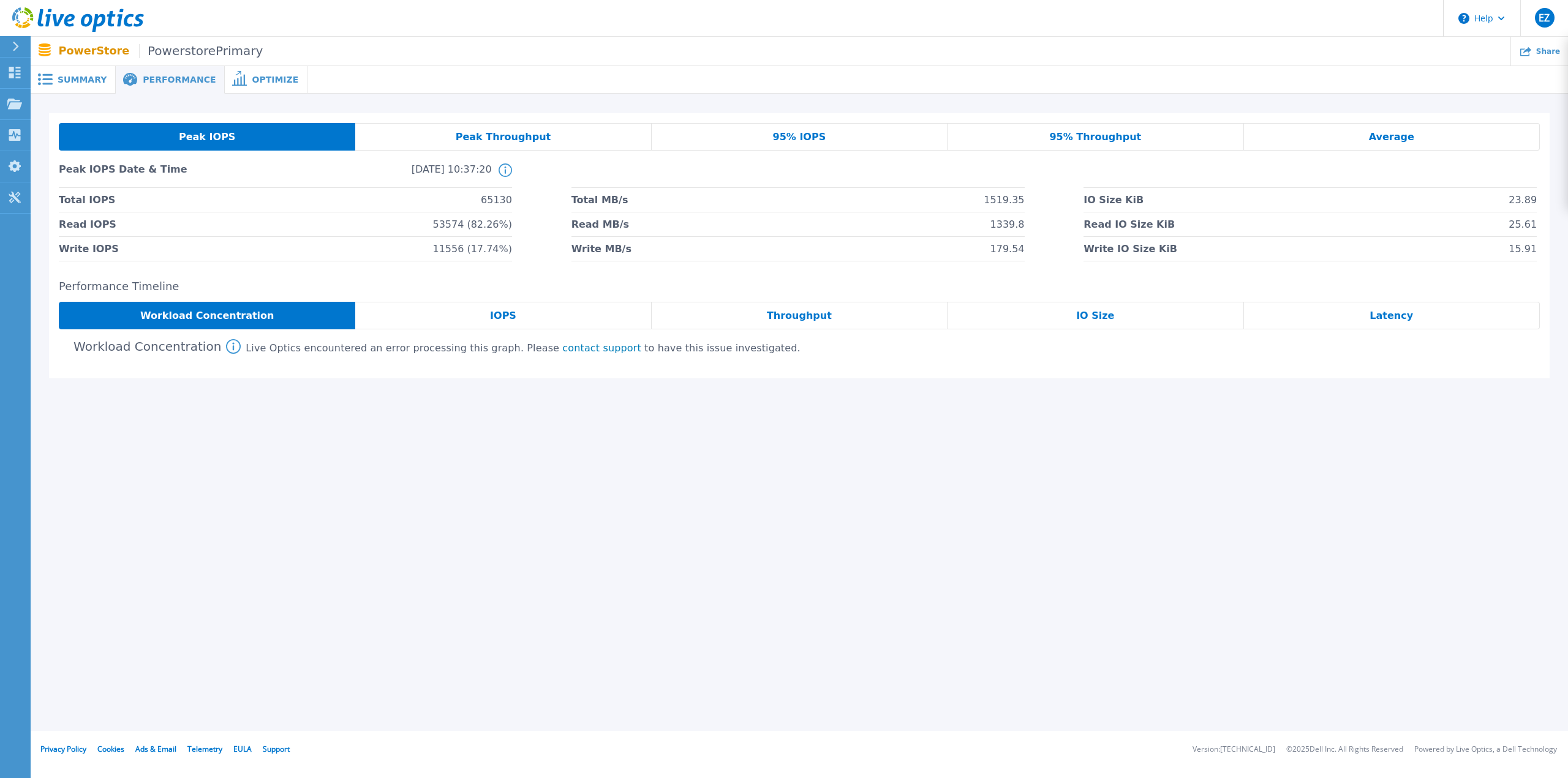
click at [581, 324] on div "IOPS" at bounding box center [503, 315] width 296 height 27
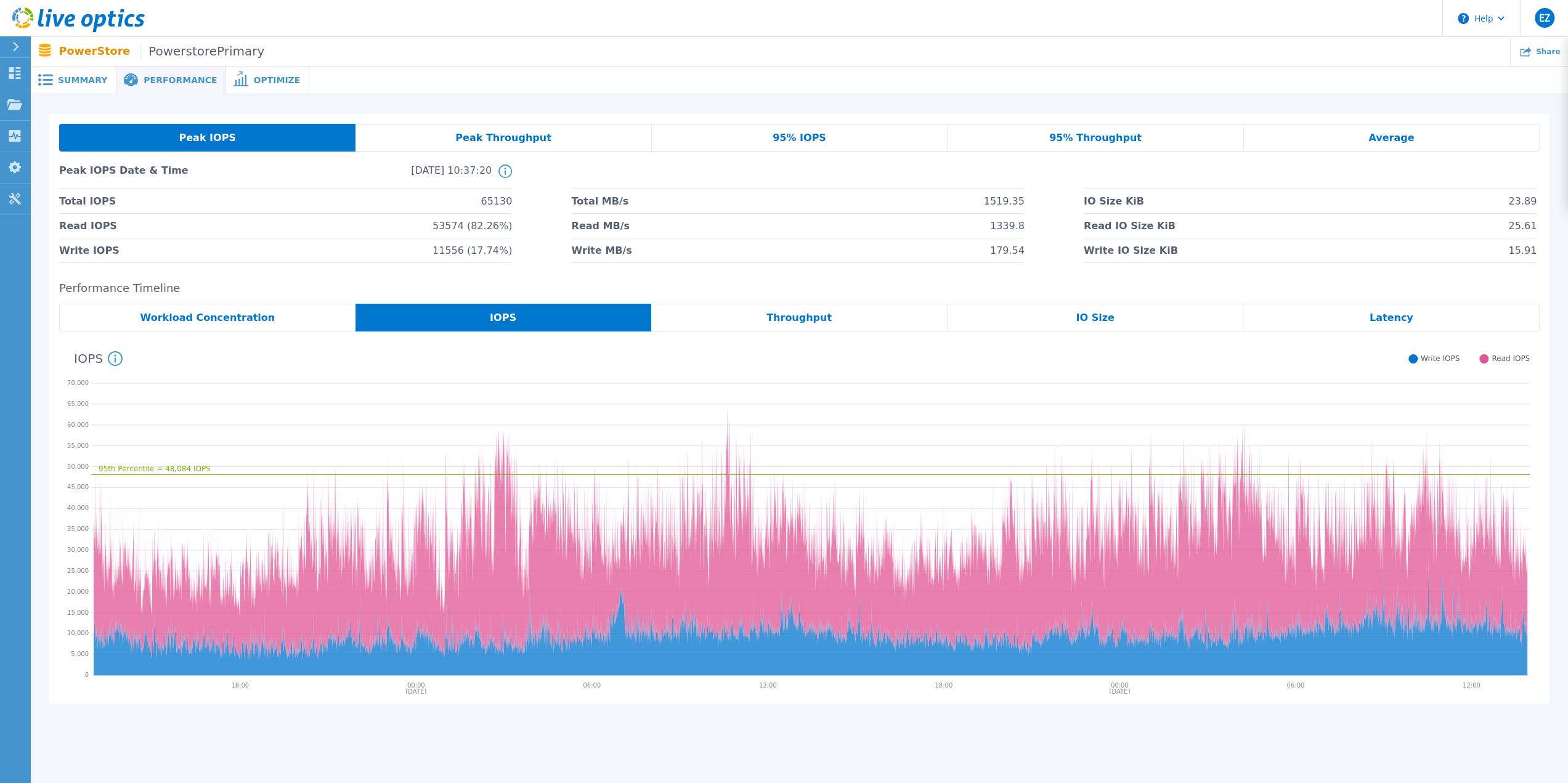
click at [810, 321] on span "Throughput" at bounding box center [799, 318] width 66 height 10
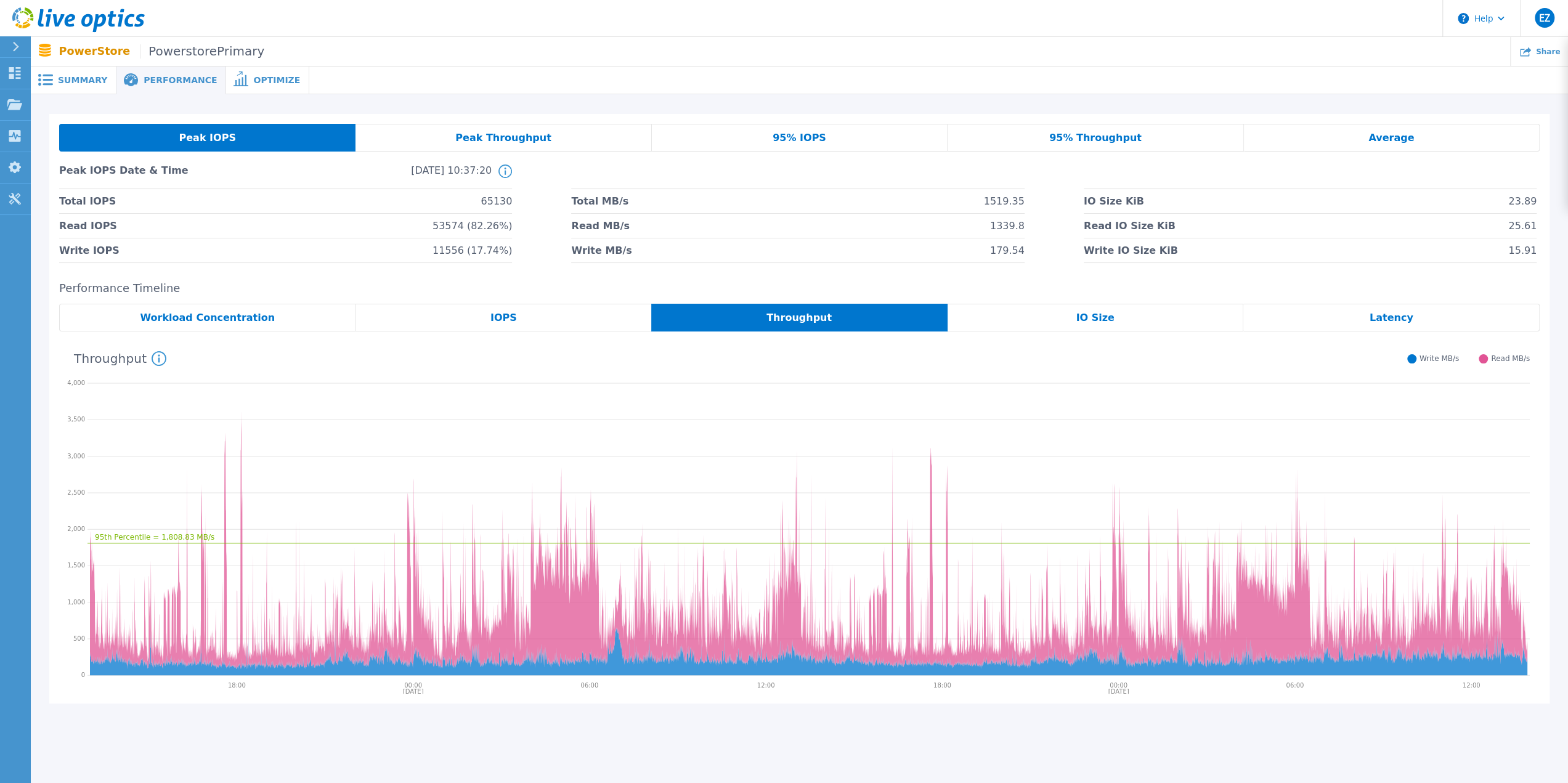
click at [937, 323] on span "IO Size" at bounding box center [1095, 318] width 38 height 10
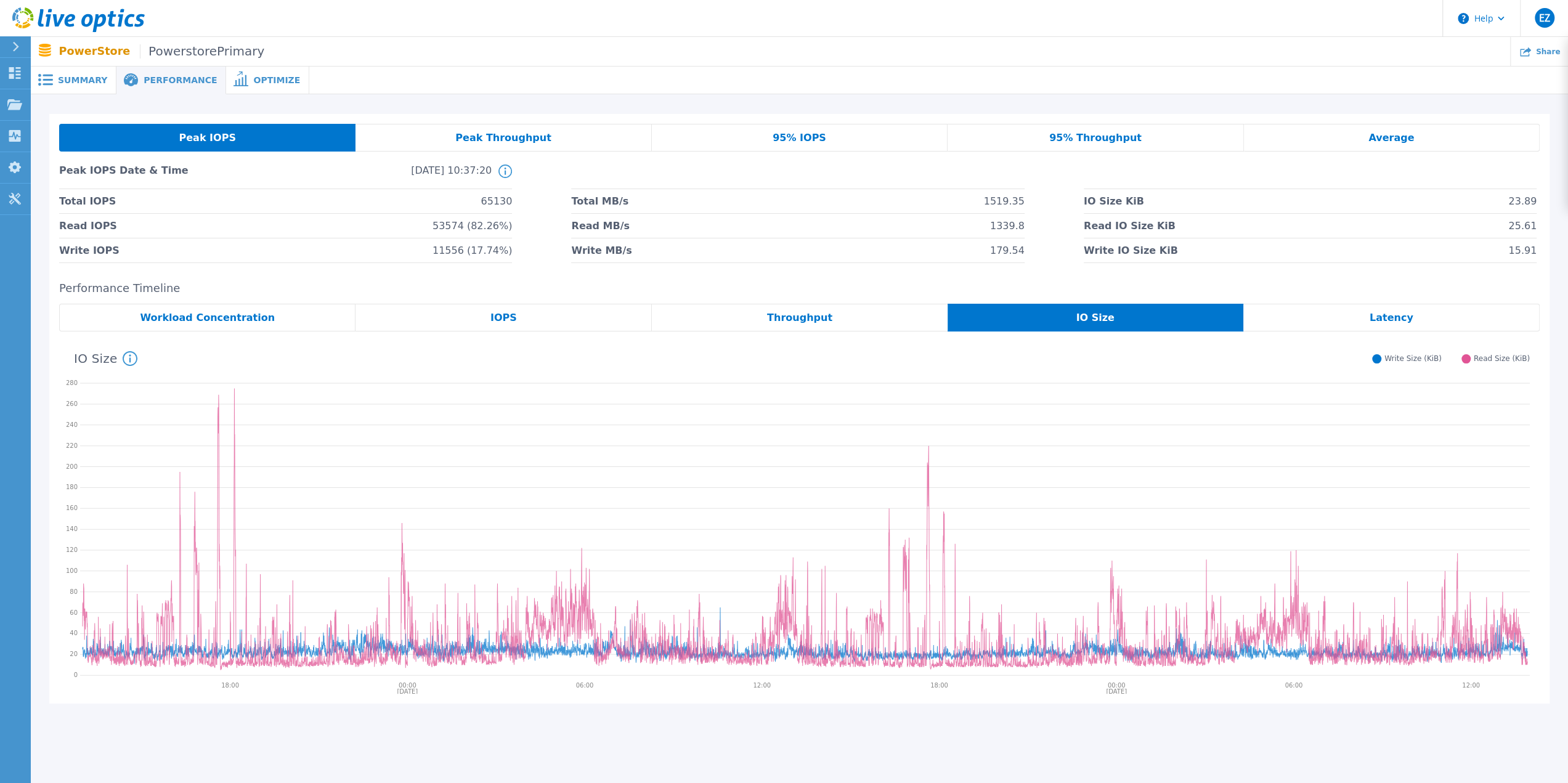
click at [937, 314] on span "Latency" at bounding box center [1391, 318] width 43 height 10
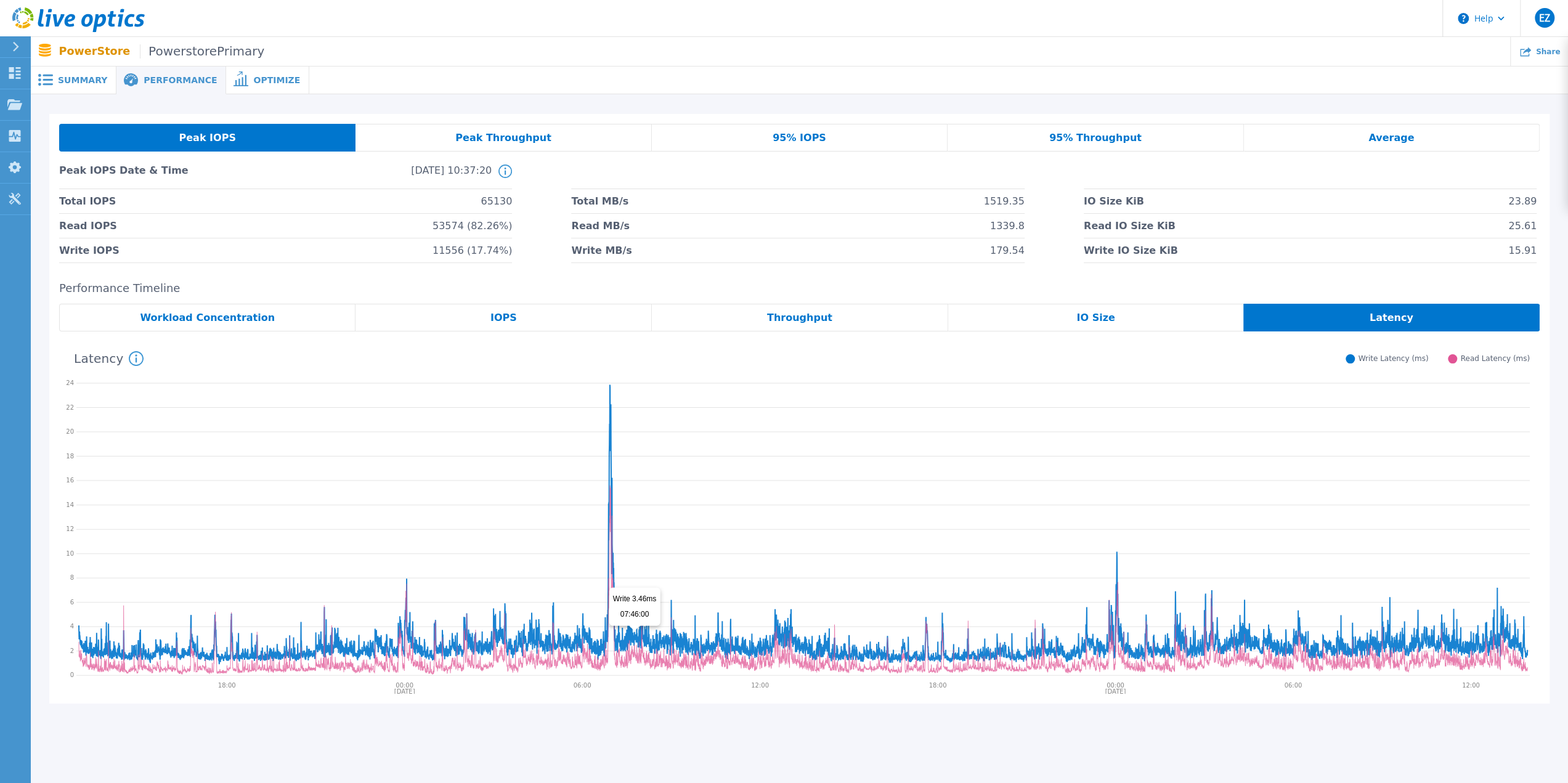
click at [638, 487] on icon at bounding box center [803, 525] width 1449 height 280
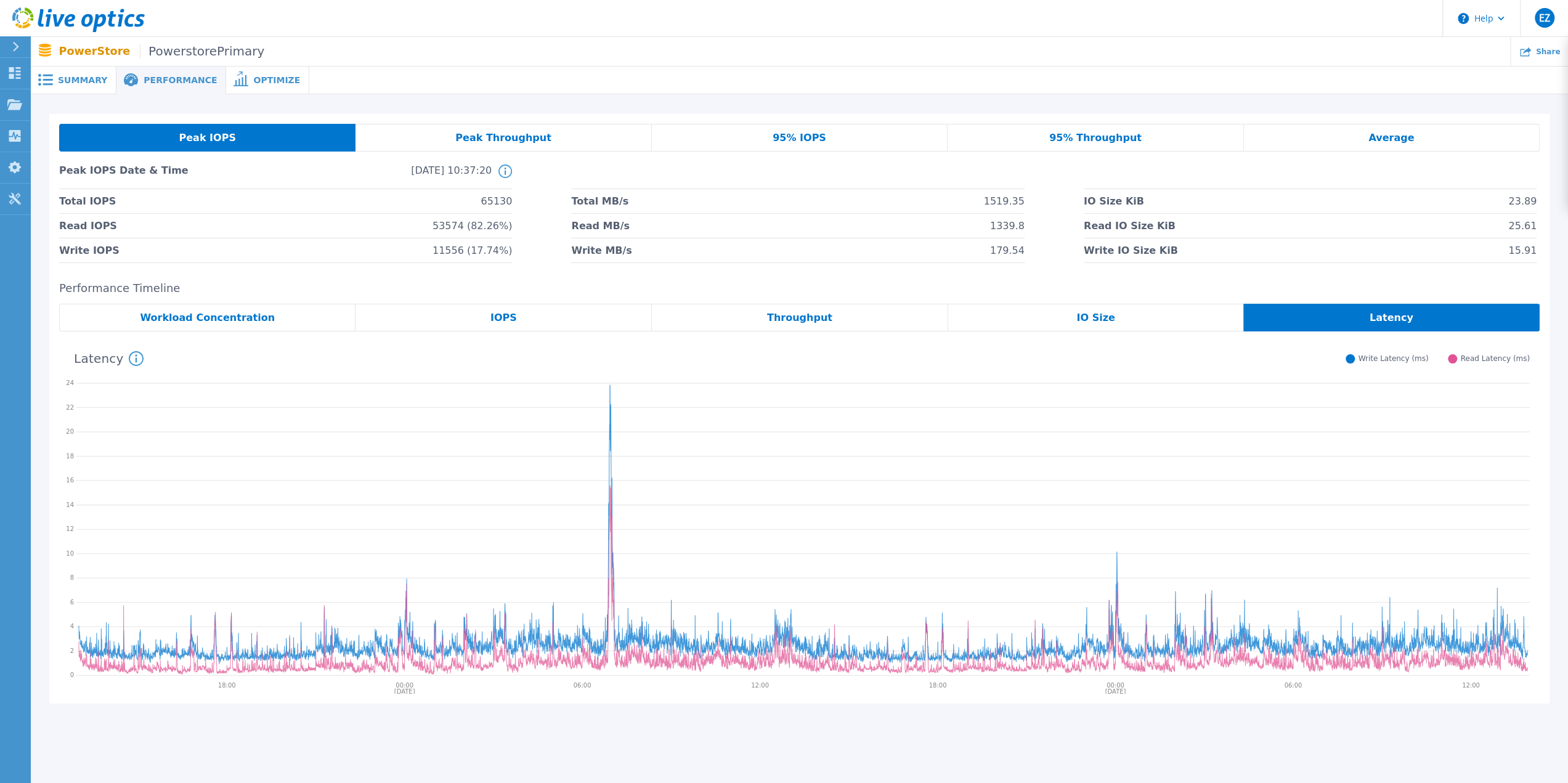
click at [767, 147] on div "95% IOPS" at bounding box center [800, 137] width 296 height 27
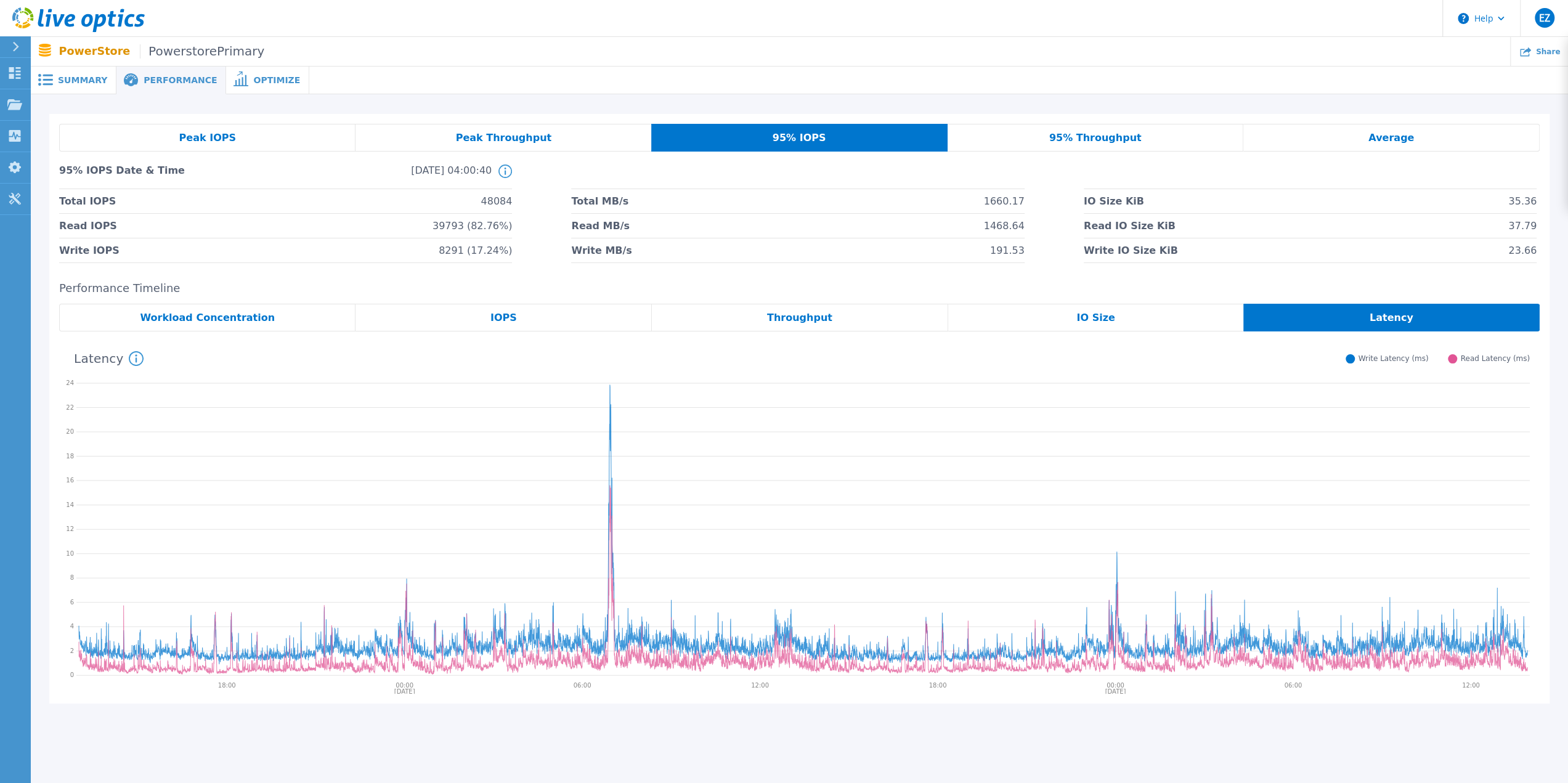
click at [513, 317] on span "IOPS" at bounding box center [504, 318] width 27 height 10
